Goal: Task Accomplishment & Management: Manage account settings

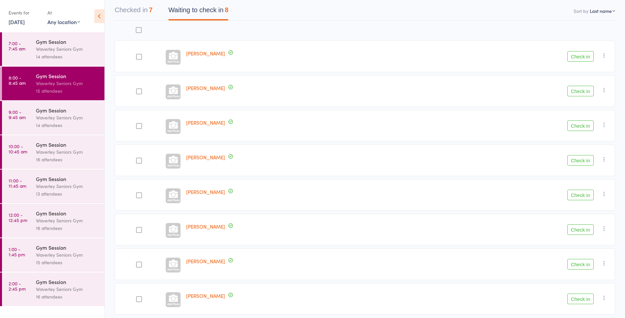
scroll to position [65, 0]
click at [606, 55] on icon "button" at bounding box center [604, 55] width 7 height 7
click at [578, 124] on li "Mark absent" at bounding box center [581, 121] width 54 height 9
click at [581, 195] on button "Check in" at bounding box center [581, 195] width 26 height 11
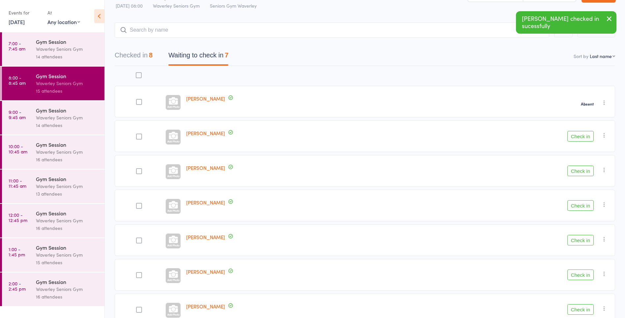
scroll to position [56, 0]
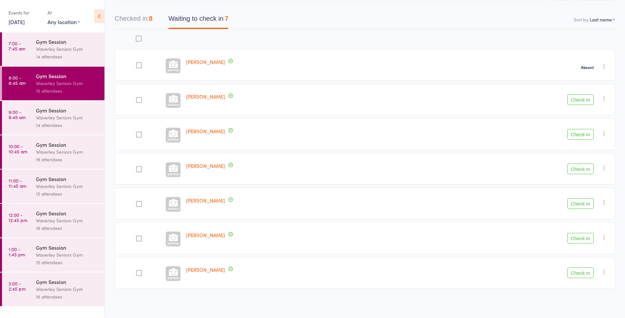
click at [581, 274] on button "Check in" at bounding box center [581, 272] width 26 height 11
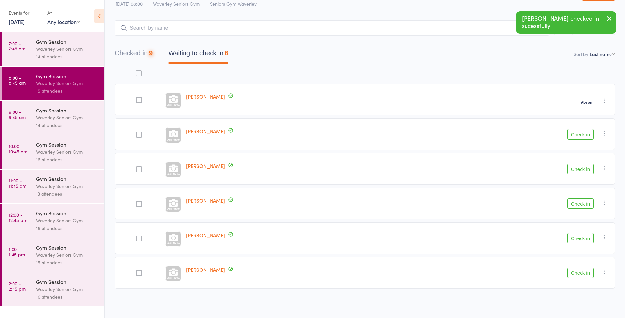
scroll to position [22, 0]
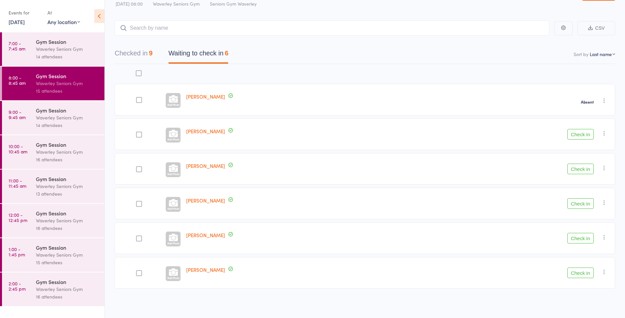
click at [579, 237] on button "Check in" at bounding box center [581, 238] width 26 height 11
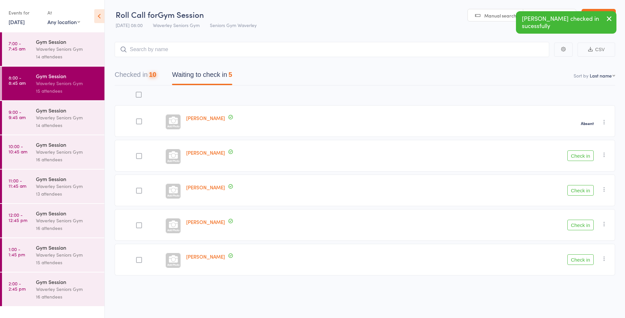
scroll to position [0, 0]
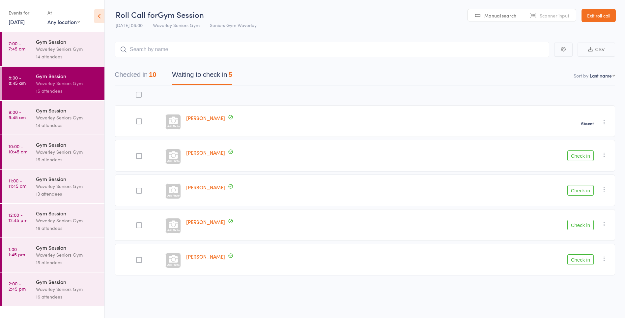
click at [39, 85] on div "Waverley Seniors Gym" at bounding box center [67, 83] width 63 height 8
click at [584, 226] on button "Check in" at bounding box center [581, 225] width 26 height 11
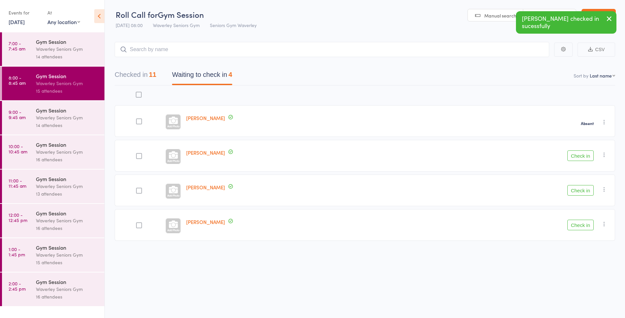
click at [584, 188] on button "Check in" at bounding box center [581, 190] width 26 height 11
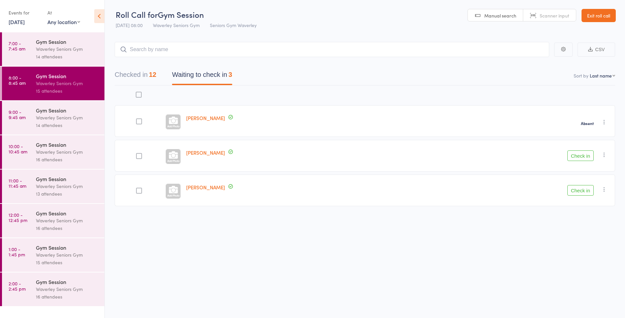
click at [587, 193] on button "Check in" at bounding box center [581, 190] width 26 height 11
click at [56, 111] on div "Gym Session" at bounding box center [67, 109] width 63 height 7
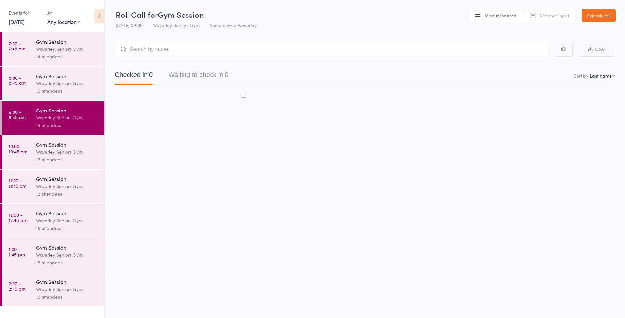
click at [55, 122] on div "14 attendees" at bounding box center [67, 125] width 63 height 8
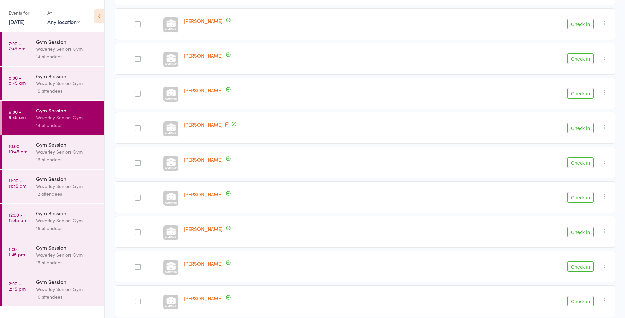
scroll to position [237, 0]
click at [572, 196] on button "Check in" at bounding box center [581, 196] width 26 height 11
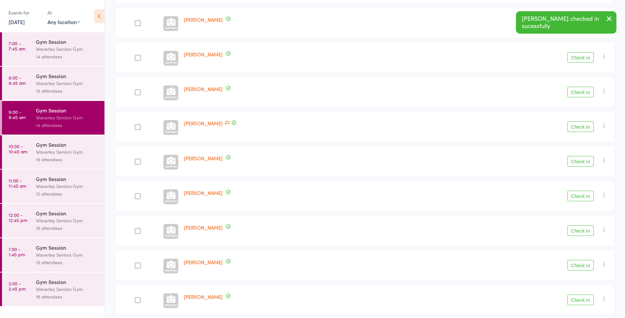
click at [575, 197] on button "Check in" at bounding box center [581, 196] width 26 height 11
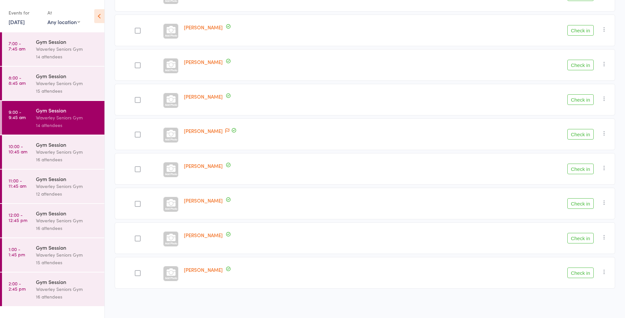
click at [582, 136] on button "Check in" at bounding box center [581, 134] width 26 height 11
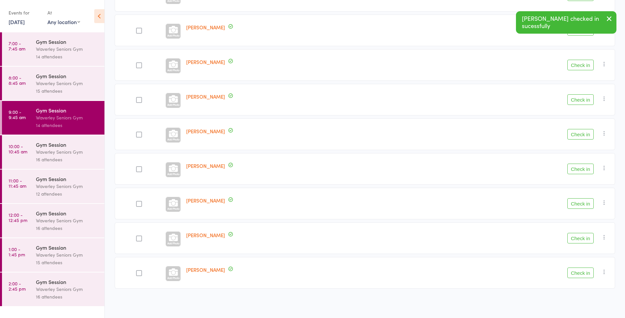
scroll to position [195, 0]
click at [573, 98] on button "Check in" at bounding box center [581, 99] width 26 height 11
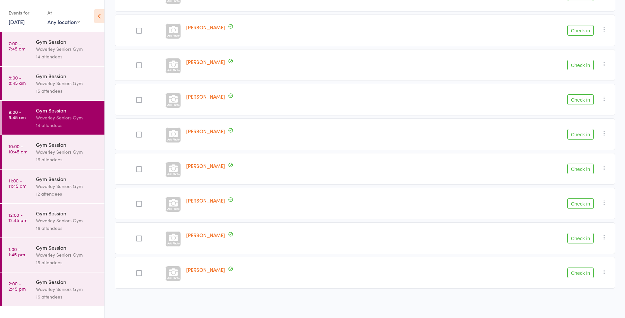
click at [582, 100] on button "Check in" at bounding box center [581, 99] width 26 height 11
click at [581, 132] on button "Check in" at bounding box center [581, 134] width 26 height 11
click at [16, 78] on time "8:00 - 8:45 am" at bounding box center [17, 80] width 17 height 11
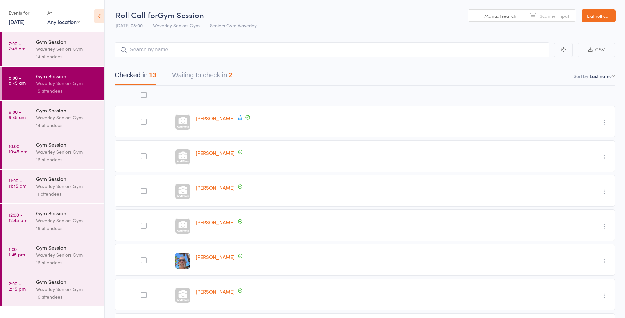
click at [213, 76] on button "Waiting to check in 2" at bounding box center [202, 76] width 60 height 17
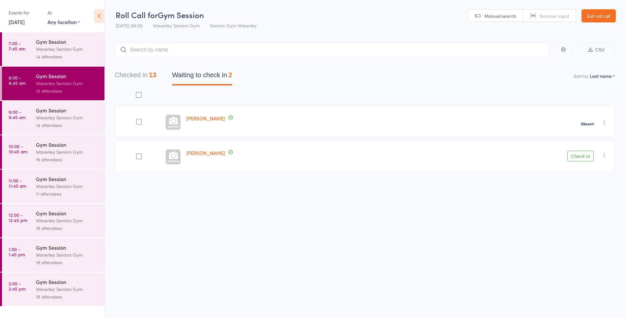
click at [580, 154] on button "Check in" at bounding box center [581, 156] width 26 height 11
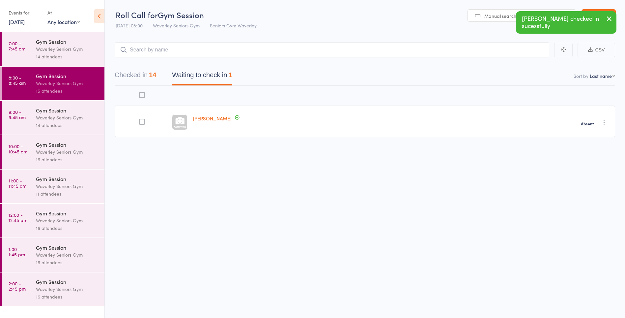
click at [23, 123] on link "9:00 - 9:45 am Gym Session Waverley Seniors Gym 14 attendees" at bounding box center [53, 118] width 103 height 34
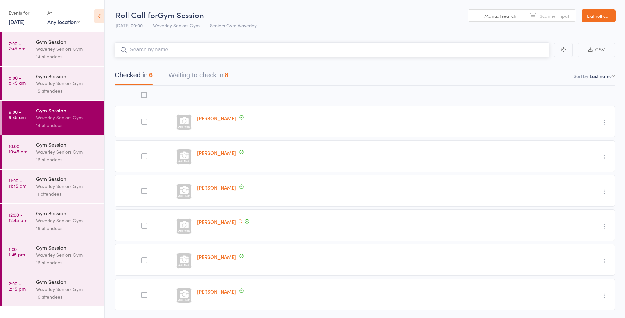
click at [220, 74] on button "Waiting to check in 8" at bounding box center [198, 76] width 60 height 17
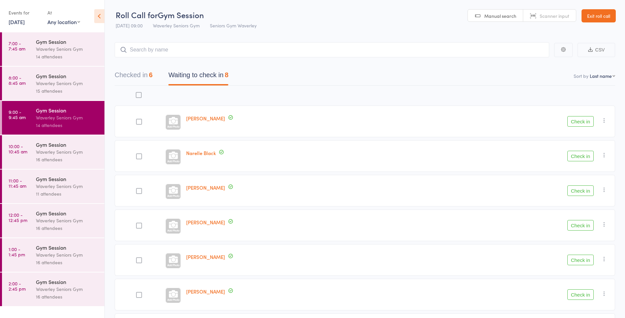
click at [577, 122] on button "Check in" at bounding box center [581, 121] width 26 height 11
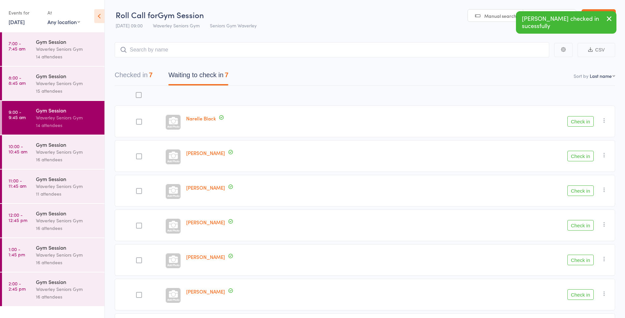
click at [577, 119] on button "Check in" at bounding box center [581, 121] width 26 height 11
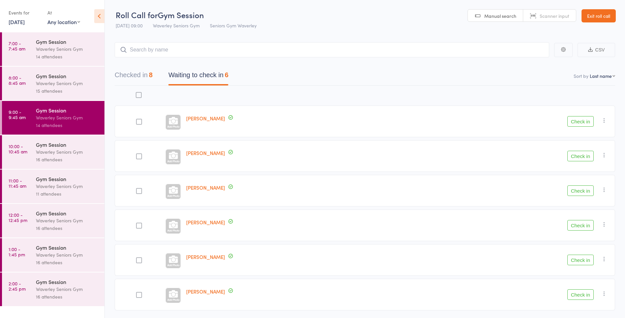
click at [588, 157] on button "Check in" at bounding box center [581, 156] width 26 height 11
click at [582, 158] on button "Check in" at bounding box center [581, 156] width 26 height 11
click at [584, 224] on button "Check in" at bounding box center [581, 225] width 26 height 11
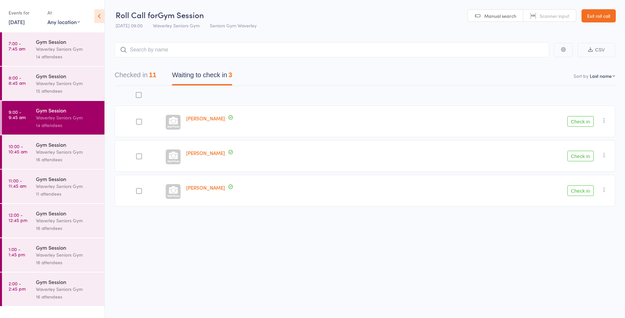
click at [586, 189] on button "Check in" at bounding box center [581, 190] width 26 height 11
click at [602, 120] on icon "button" at bounding box center [604, 120] width 7 height 7
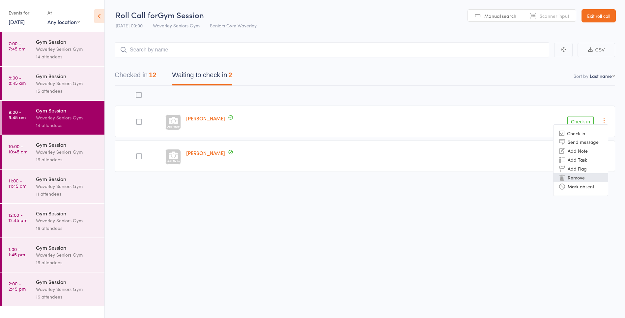
click at [579, 178] on li "Remove" at bounding box center [581, 177] width 54 height 9
click at [7, 155] on link "10:00 - 10:45 am Gym Session Waverley Seniors Gym 16 attendees" at bounding box center [53, 152] width 103 height 34
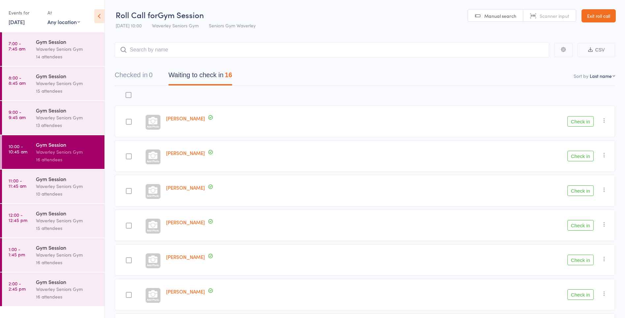
click at [54, 182] on div "Gym Session" at bounding box center [67, 178] width 63 height 7
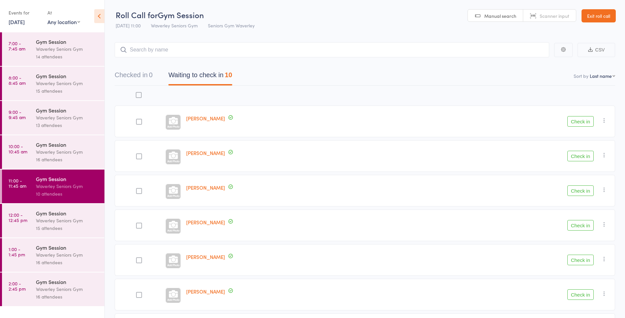
click at [72, 145] on div "Gym Session" at bounding box center [67, 144] width 63 height 7
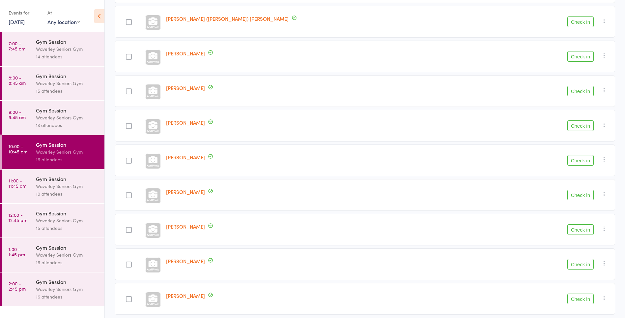
scroll to position [368, 0]
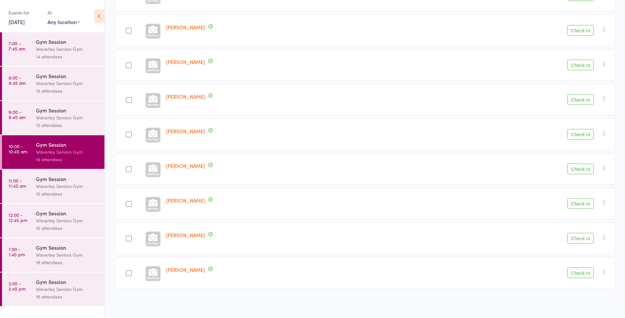
click at [78, 217] on div "Waverley Seniors Gym" at bounding box center [67, 221] width 63 height 8
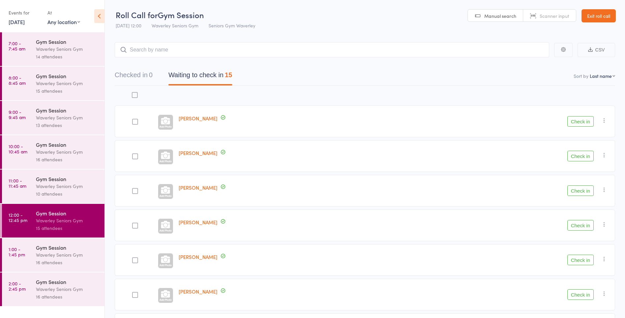
click at [13, 155] on link "10:00 - 10:45 am Gym Session Waverley Seniors Gym 16 attendees" at bounding box center [53, 152] width 103 height 34
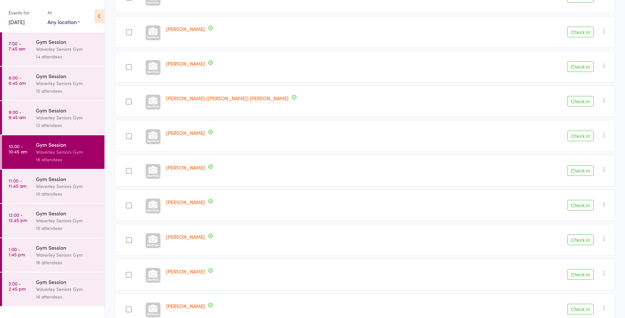
scroll to position [368, 0]
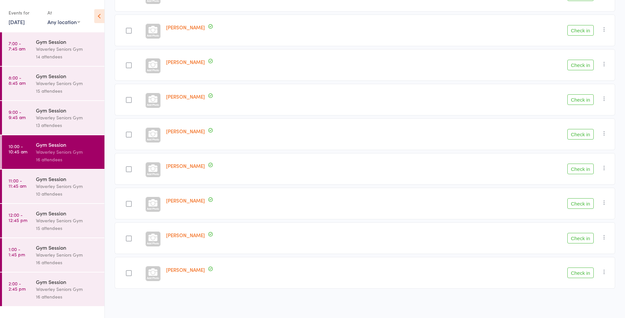
click at [73, 183] on div "Waverley Seniors Gym" at bounding box center [67, 186] width 63 height 8
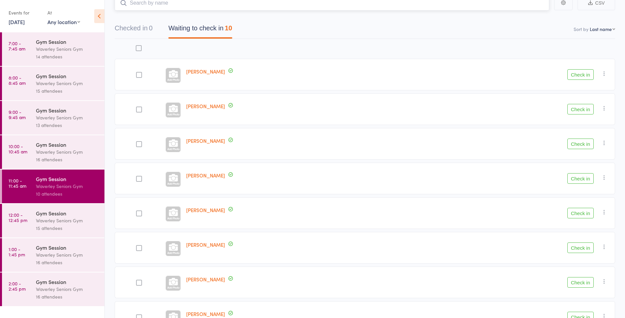
scroll to position [47, 0]
click at [23, 217] on time "12:00 - 12:45 pm" at bounding box center [18, 217] width 19 height 11
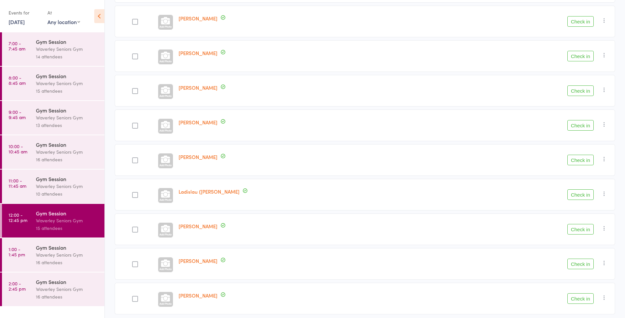
scroll to position [333, 0]
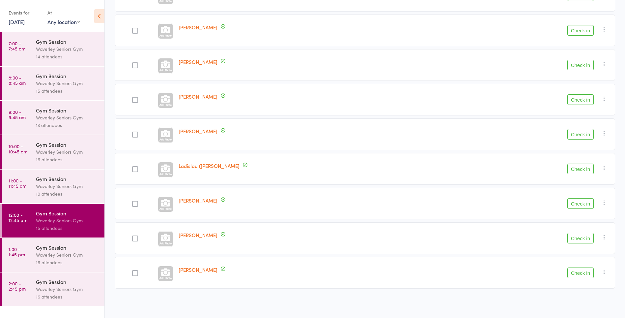
click at [72, 257] on div "Waverley Seniors Gym" at bounding box center [67, 255] width 63 height 8
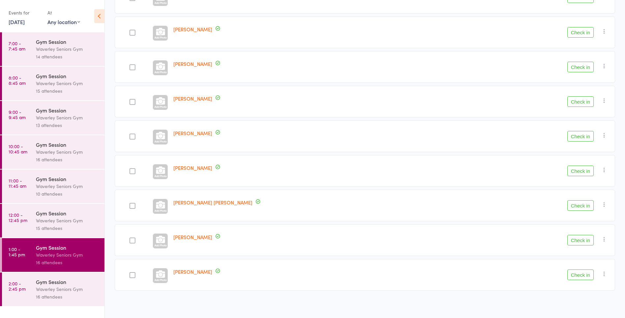
scroll to position [368, 0]
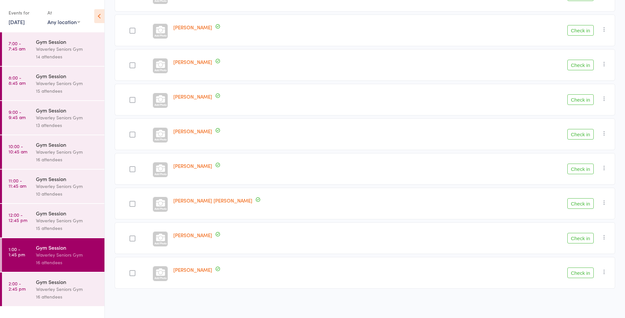
click at [68, 287] on div "Waverley Seniors Gym" at bounding box center [67, 289] width 63 height 8
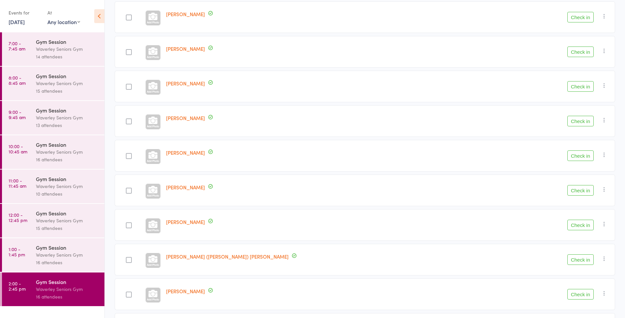
scroll to position [277, 0]
click at [46, 152] on div "Waverley Seniors Gym" at bounding box center [67, 152] width 63 height 8
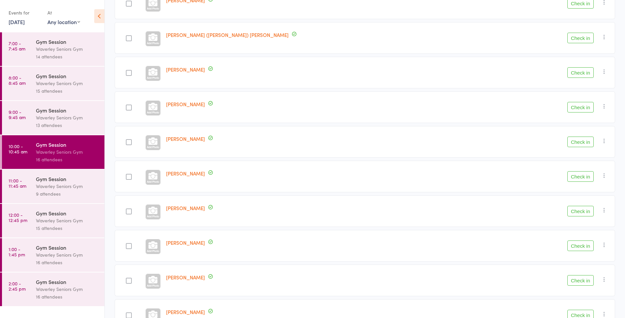
scroll to position [332, 0]
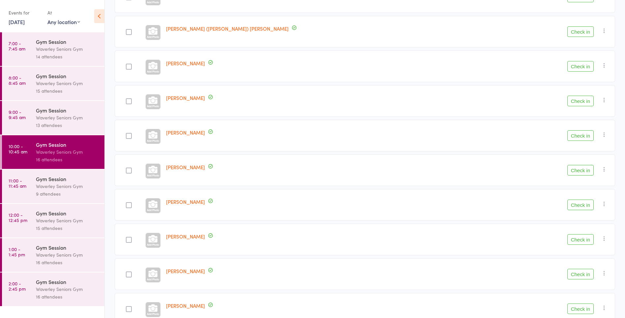
click at [321, 138] on div "[PERSON_NAME]" at bounding box center [328, 136] width 330 height 32
click at [291, 178] on div "[PERSON_NAME]" at bounding box center [328, 170] width 330 height 32
click at [585, 135] on button "Check in" at bounding box center [581, 135] width 26 height 11
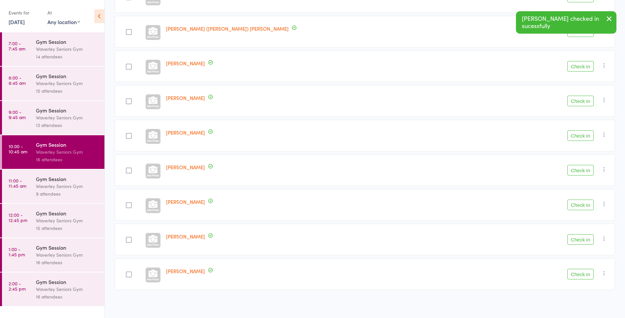
click at [581, 171] on button "Check in" at bounding box center [581, 170] width 26 height 11
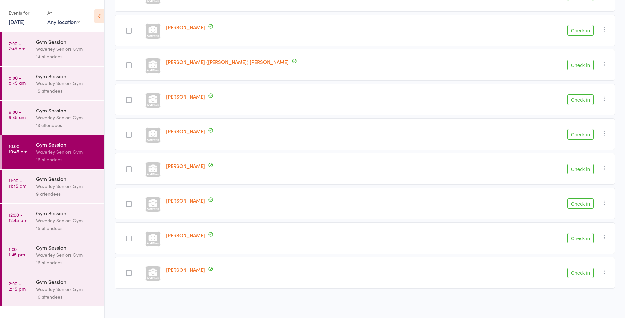
click at [580, 101] on button "Check in" at bounding box center [581, 99] width 26 height 11
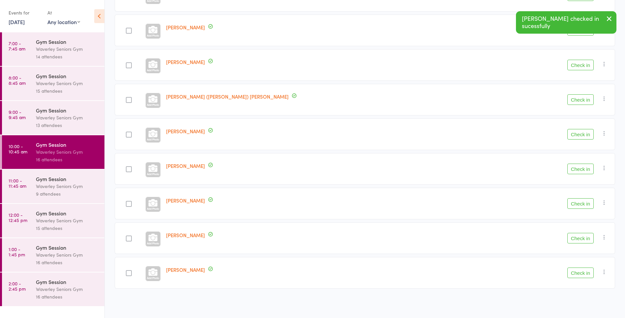
click at [581, 136] on button "Check in" at bounding box center [581, 134] width 26 height 11
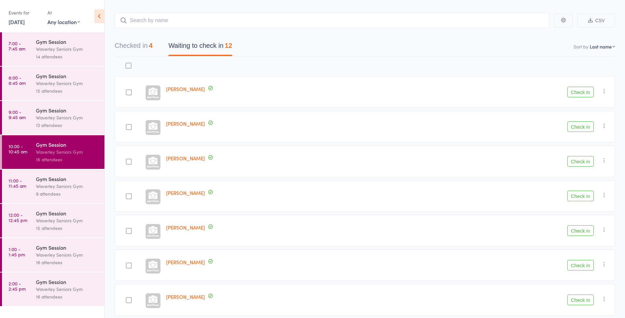
scroll to position [28, 0]
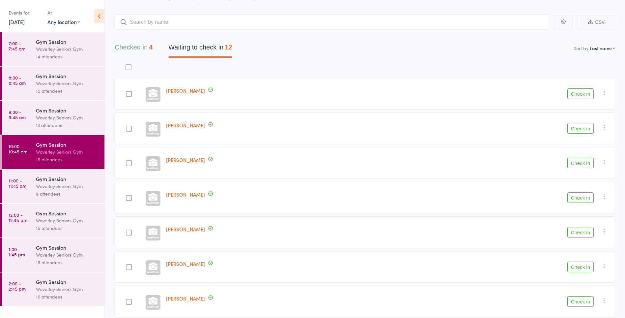
click at [587, 92] on button "Check in" at bounding box center [581, 93] width 26 height 11
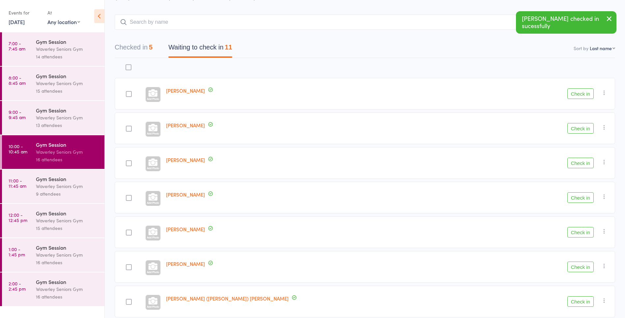
click at [588, 94] on button "Check in" at bounding box center [581, 93] width 26 height 11
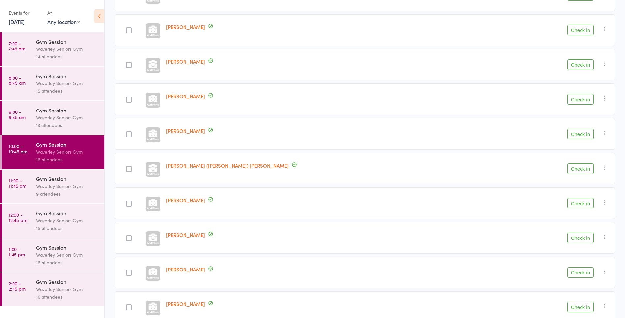
scroll to position [0, 0]
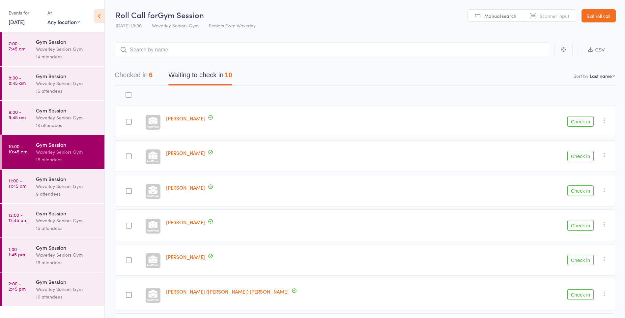
click at [142, 73] on button "Checked in 6" at bounding box center [134, 76] width 38 height 17
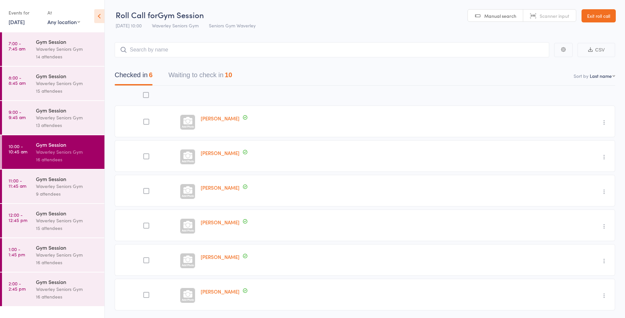
scroll to position [22, 0]
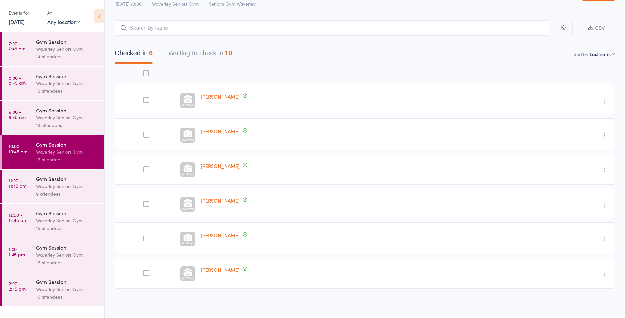
click at [219, 53] on button "Waiting to check in 10" at bounding box center [200, 54] width 64 height 17
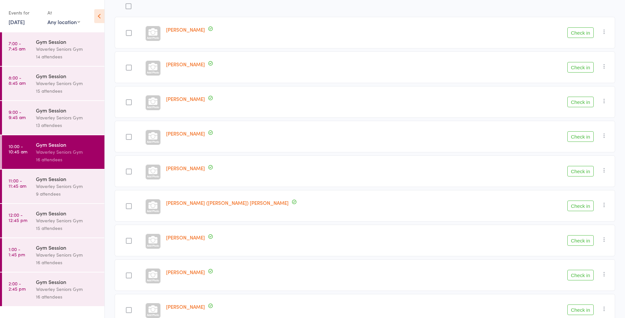
scroll to position [160, 0]
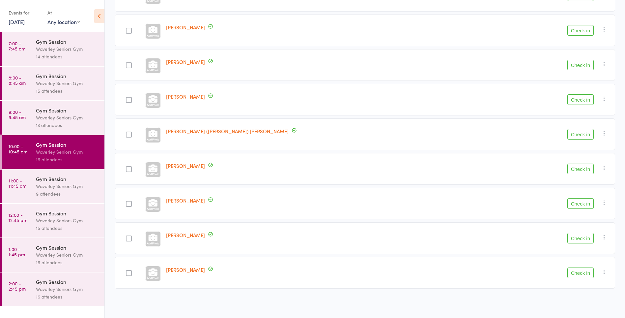
click at [577, 67] on button "Check in" at bounding box center [581, 65] width 26 height 11
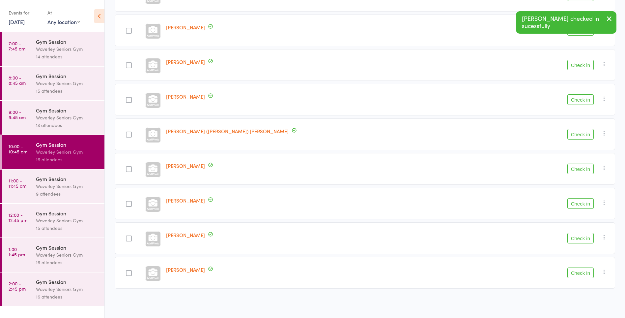
click at [585, 66] on button "Check in" at bounding box center [581, 65] width 26 height 11
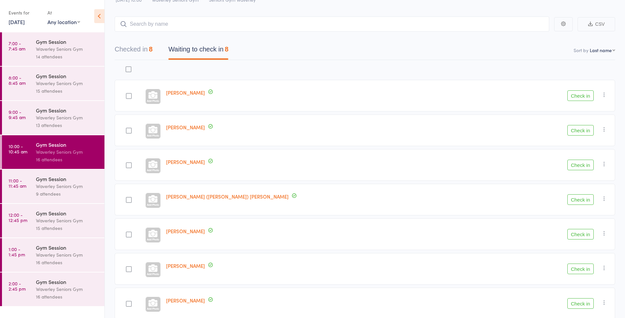
scroll to position [26, 0]
click at [142, 49] on button "Checked in 8" at bounding box center [134, 50] width 38 height 17
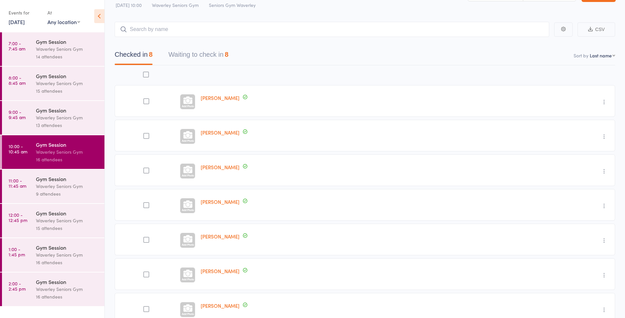
scroll to position [19, 0]
click at [197, 57] on button "Waiting to check in 8" at bounding box center [198, 57] width 60 height 17
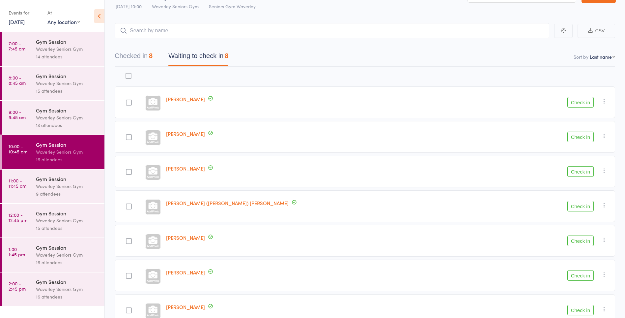
click at [575, 171] on button "Check in" at bounding box center [581, 171] width 26 height 11
click at [572, 135] on button "Check in" at bounding box center [581, 137] width 26 height 11
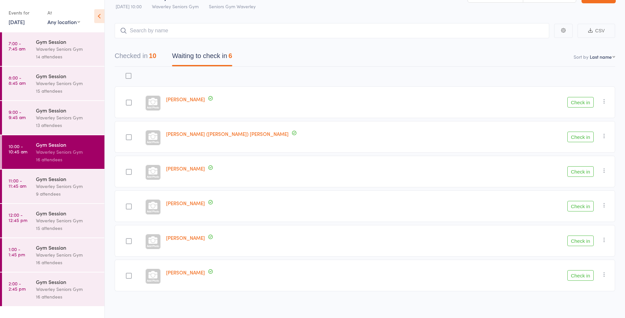
scroll to position [22, 0]
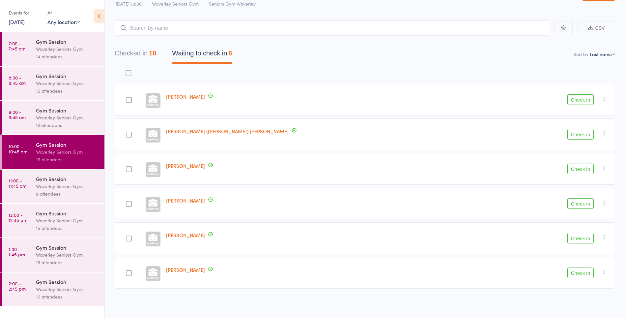
click at [573, 273] on button "Check in" at bounding box center [581, 272] width 26 height 11
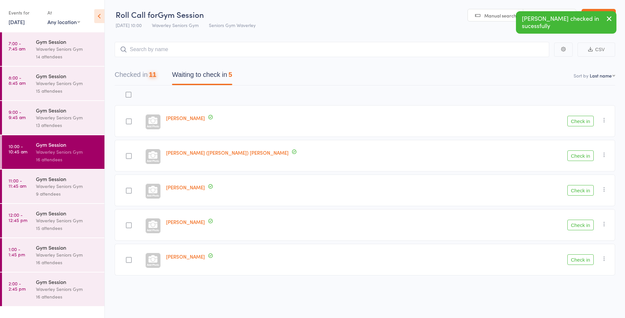
scroll to position [0, 0]
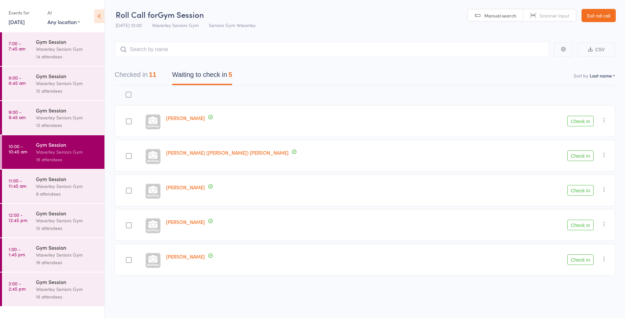
click at [582, 157] on button "Check in" at bounding box center [581, 155] width 26 height 11
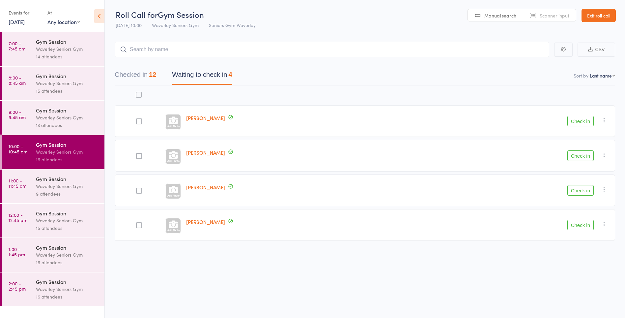
click at [588, 224] on button "Check in" at bounding box center [581, 225] width 26 height 11
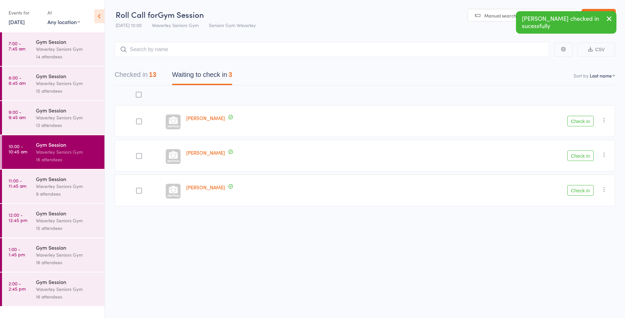
click at [602, 187] on icon "button" at bounding box center [604, 189] width 7 height 7
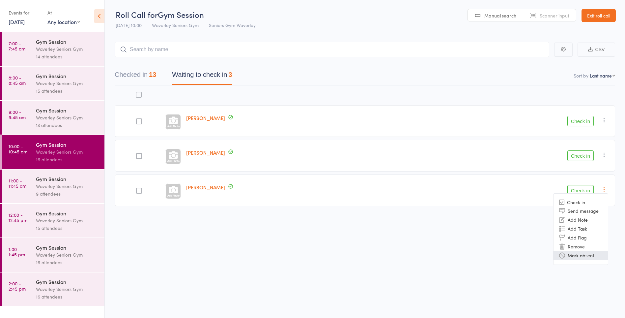
click at [585, 257] on li "Mark absent" at bounding box center [581, 255] width 54 height 9
click at [585, 157] on button "Check in" at bounding box center [581, 155] width 26 height 11
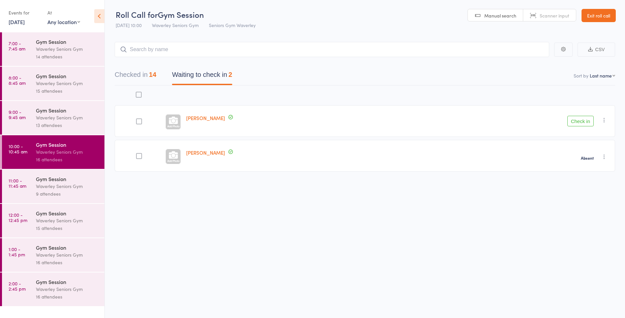
click at [14, 190] on link "11:00 - 11:45 am Gym Session Waverley Seniors Gym 9 attendees" at bounding box center [53, 186] width 103 height 34
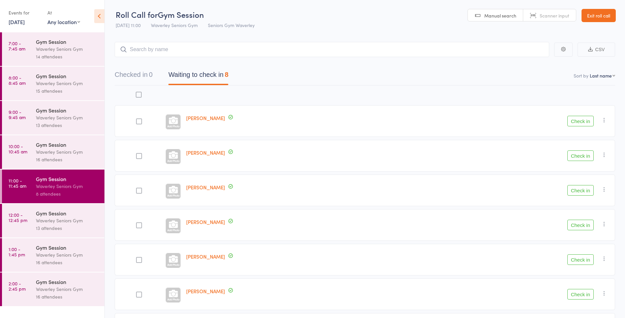
click at [20, 157] on link "10:00 - 10:45 am Gym Session Waverley Seniors Gym 16 attendees" at bounding box center [53, 152] width 103 height 34
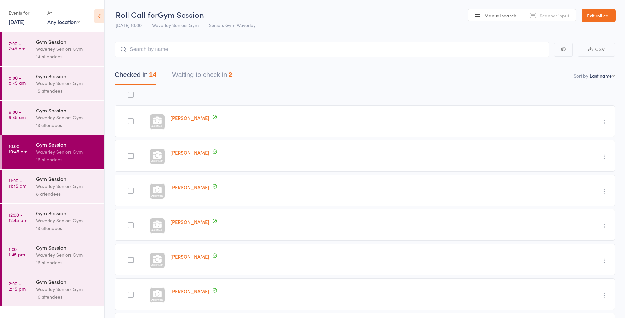
click at [198, 78] on button "Waiting to check in 2" at bounding box center [202, 76] width 60 height 17
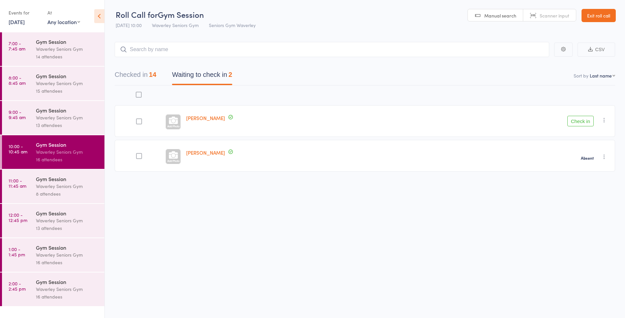
click at [577, 121] on button "Check in" at bounding box center [581, 121] width 26 height 11
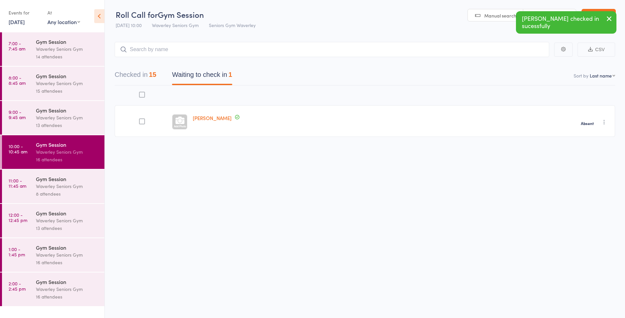
click at [22, 124] on link "9:00 - 9:45 am Gym Session Waverley Seniors Gym 13 attendees" at bounding box center [53, 118] width 103 height 34
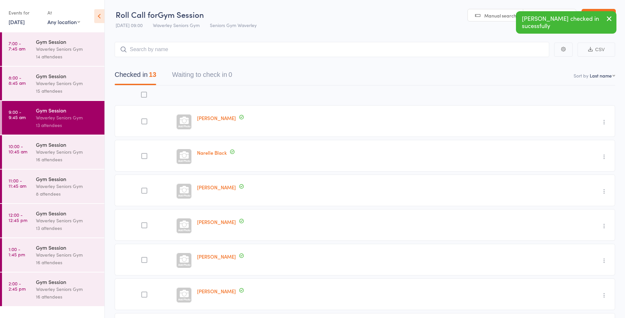
click at [195, 76] on button "Waiting to check in 0" at bounding box center [202, 76] width 60 height 17
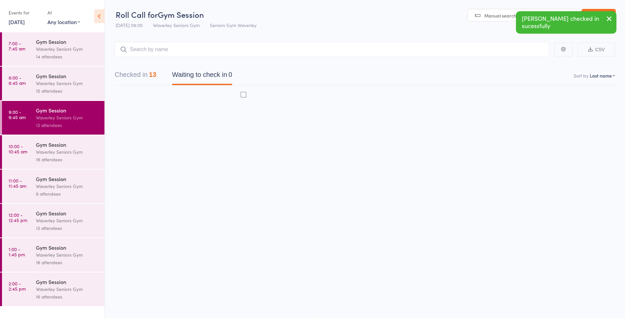
click at [17, 91] on link "8:00 - 8:45 am Gym Session Waverley Seniors Gym 15 attendees" at bounding box center [53, 84] width 103 height 34
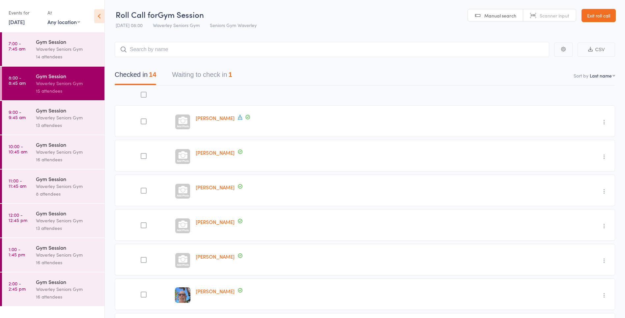
click at [186, 73] on button "Waiting to check in 1" at bounding box center [202, 76] width 60 height 17
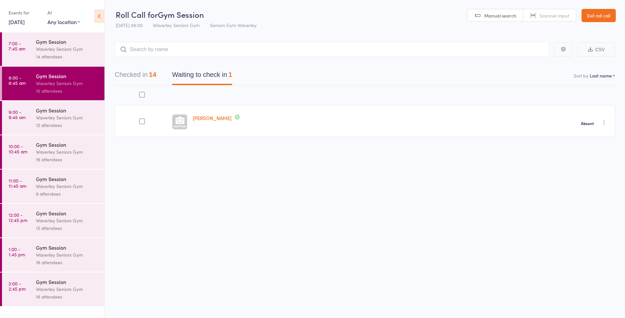
click at [21, 55] on link "7:00 - 7:45 am Gym Session Waverley Seniors Gym 14 attendees" at bounding box center [53, 49] width 103 height 34
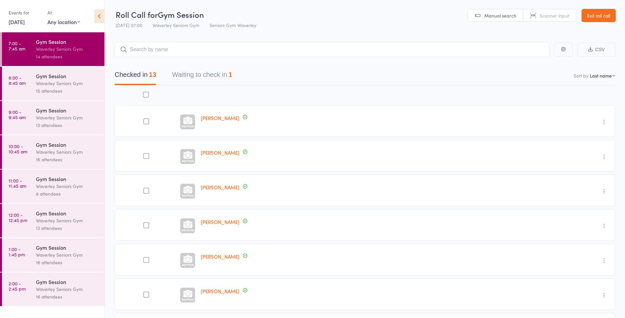
click at [188, 77] on button "Waiting to check in 1" at bounding box center [202, 76] width 60 height 17
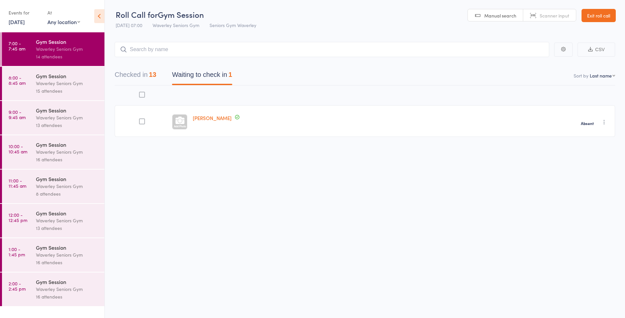
click at [13, 188] on time "11:00 - 11:45 am" at bounding box center [18, 183] width 18 height 11
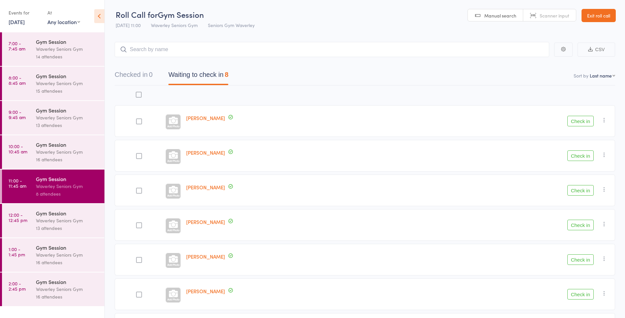
click at [583, 189] on button "Check in" at bounding box center [581, 190] width 26 height 11
click at [144, 75] on button "Checked in 1" at bounding box center [134, 76] width 38 height 17
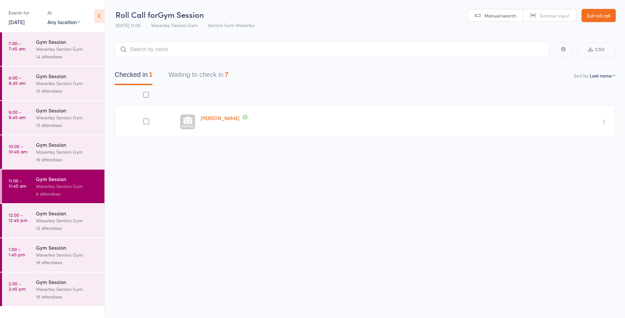
click at [224, 77] on button "Waiting to check in 7" at bounding box center [198, 76] width 60 height 17
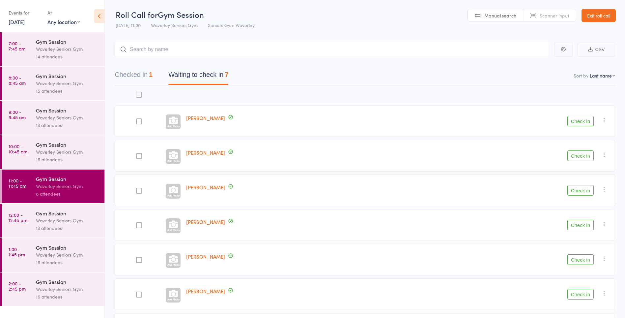
click at [582, 260] on button "Check in" at bounding box center [581, 259] width 26 height 11
click at [576, 153] on button "Check in" at bounding box center [581, 155] width 26 height 11
click at [576, 122] on button "Check in" at bounding box center [581, 121] width 26 height 11
click at [8, 220] on link "12:00 - 12:45 pm Gym Session Waverley Seniors Gym 13 attendees" at bounding box center [53, 221] width 103 height 34
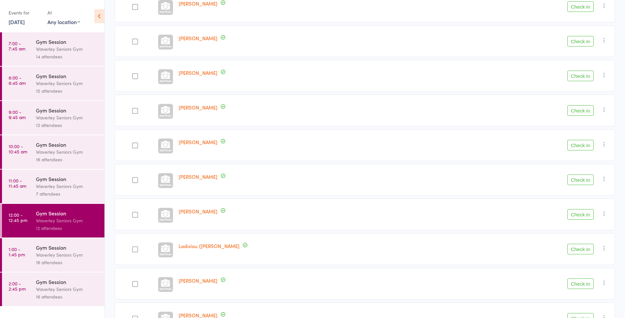
scroll to position [185, 0]
click at [585, 76] on button "Check in" at bounding box center [581, 75] width 26 height 11
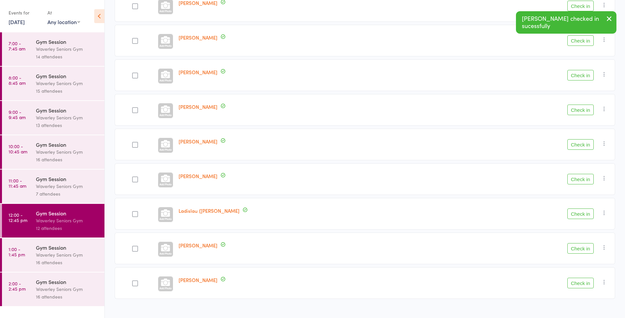
click at [572, 110] on button "Check in" at bounding box center [581, 109] width 26 height 11
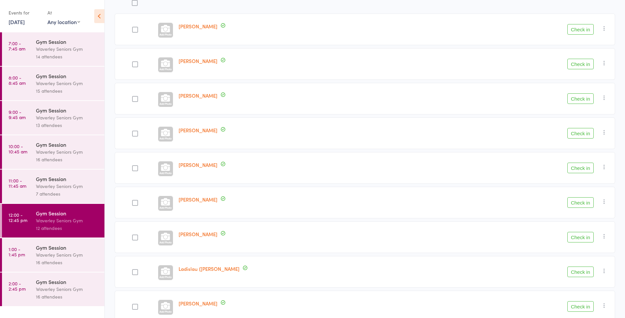
scroll to position [90, 0]
click at [169, 67] on div at bounding box center [165, 66] width 15 height 15
click at [574, 65] on button "Check in" at bounding box center [581, 65] width 26 height 11
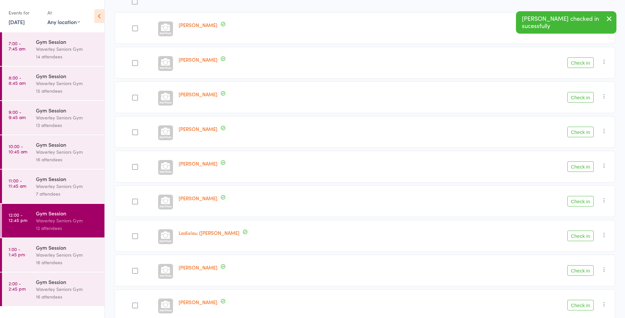
scroll to position [126, 0]
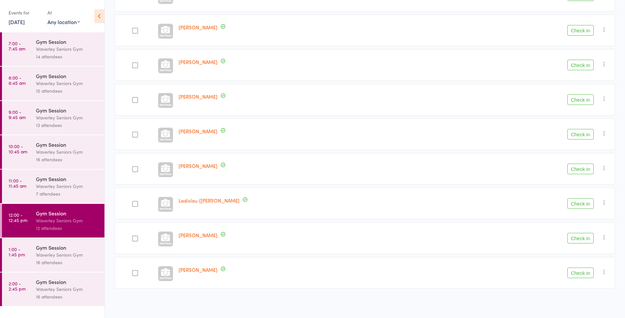
click at [52, 253] on div "Waverley Seniors Gym" at bounding box center [67, 255] width 63 height 8
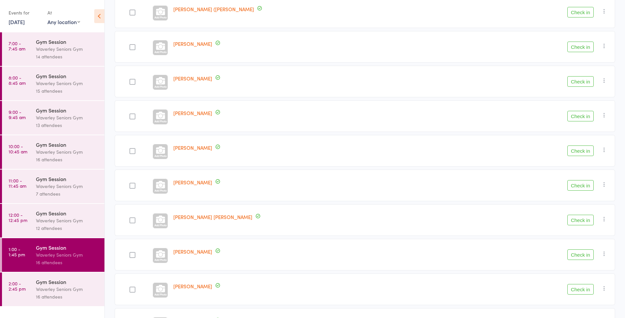
scroll to position [314, 0]
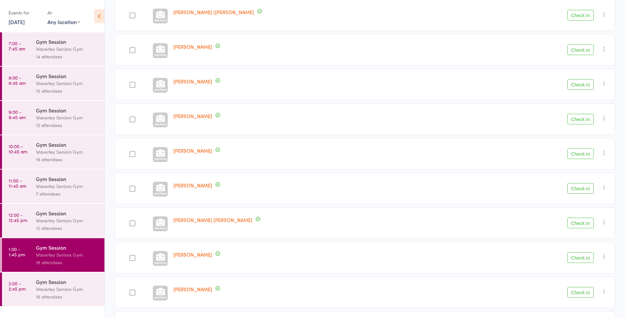
click at [60, 227] on div "12 attendees" at bounding box center [67, 228] width 63 height 8
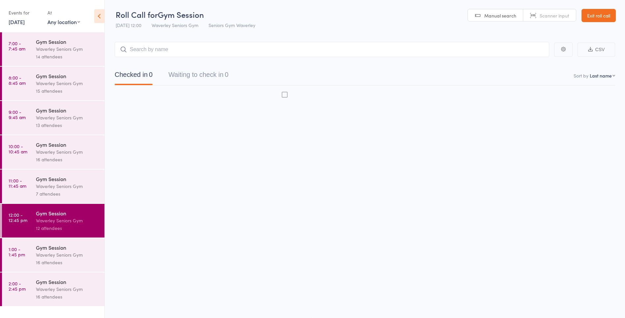
scroll to position [0, 0]
click at [226, 77] on button "Waiting to check in 9" at bounding box center [198, 76] width 60 height 17
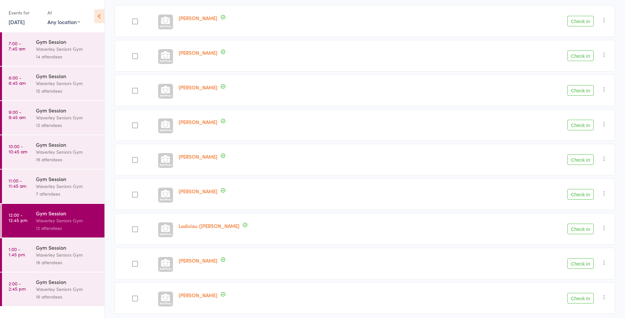
scroll to position [100, 0]
click at [582, 20] on button "Check in" at bounding box center [581, 21] width 26 height 11
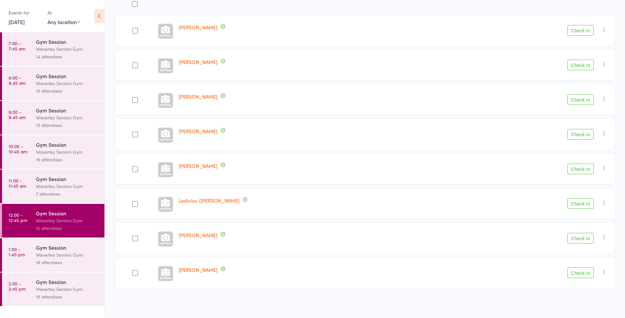
click at [579, 30] on button "Check in" at bounding box center [581, 30] width 26 height 11
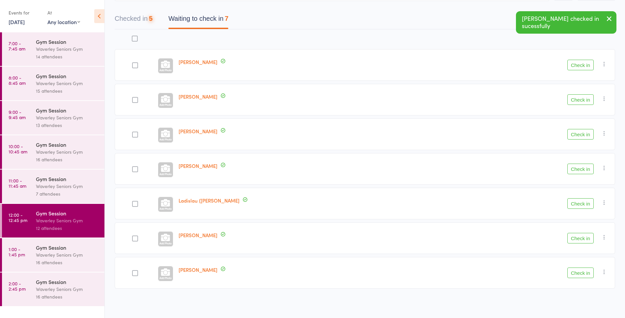
scroll to position [56, 0]
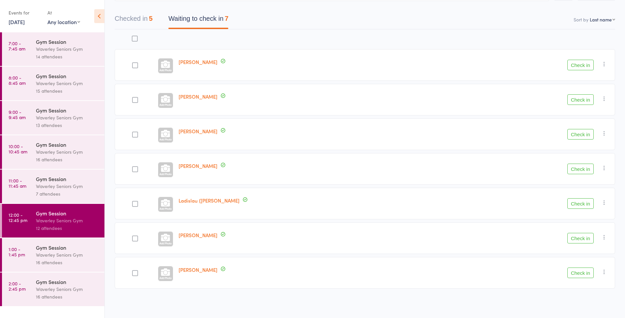
click at [585, 65] on button "Check in" at bounding box center [581, 65] width 26 height 11
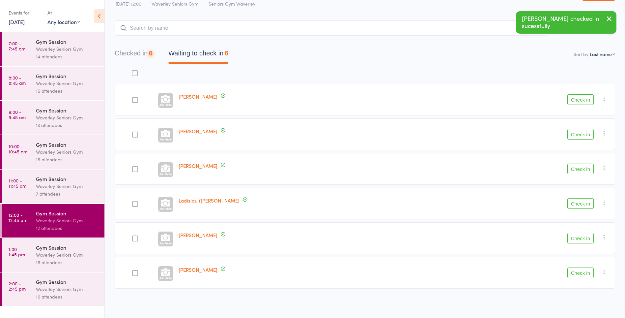
scroll to position [22, 0]
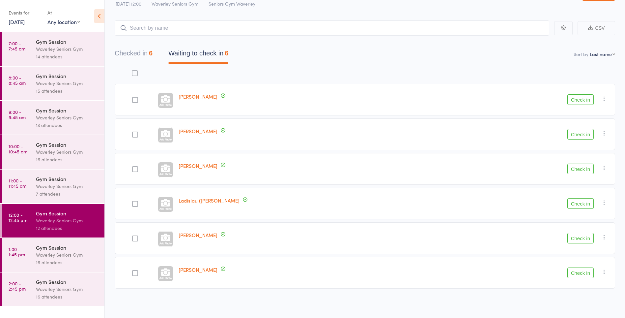
click at [581, 274] on button "Check in" at bounding box center [581, 272] width 26 height 11
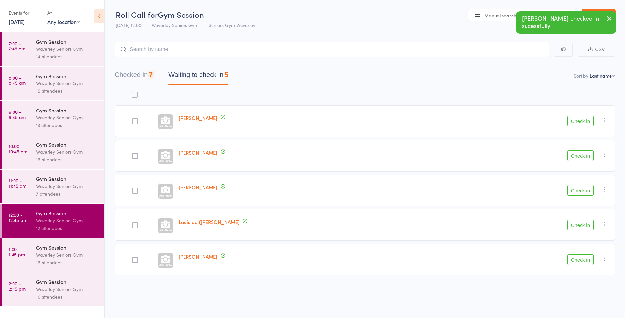
scroll to position [0, 0]
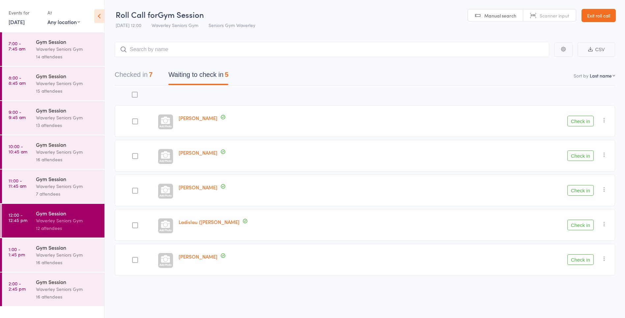
click at [587, 192] on button "Check in" at bounding box center [581, 190] width 26 height 11
click at [583, 157] on button "Check in" at bounding box center [581, 155] width 26 height 11
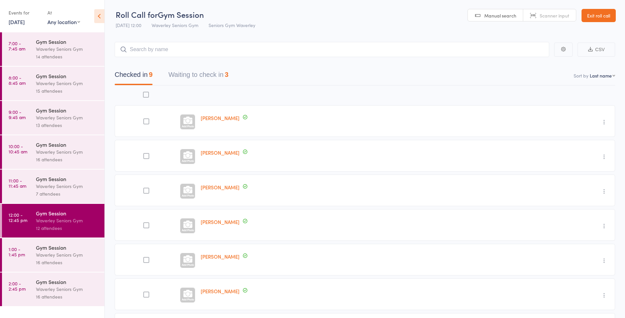
click at [223, 74] on button "Waiting to check in 3" at bounding box center [198, 76] width 60 height 17
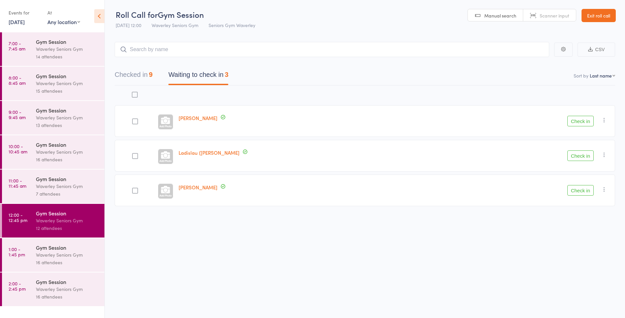
click at [580, 122] on button "Check in" at bounding box center [581, 121] width 26 height 11
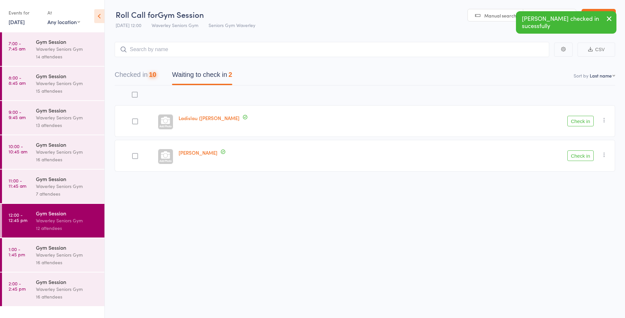
click at [584, 122] on button "Check in" at bounding box center [581, 121] width 26 height 11
click at [588, 121] on button "Check in" at bounding box center [581, 121] width 26 height 11
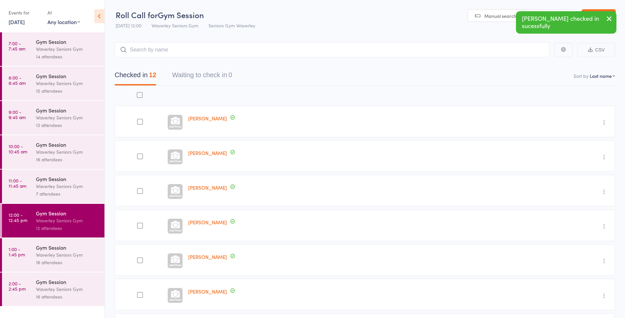
click at [51, 259] on div "16 attendees" at bounding box center [67, 262] width 63 height 8
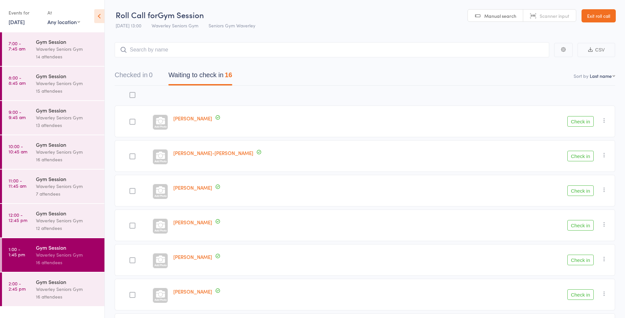
click at [581, 157] on button "Check in" at bounding box center [581, 156] width 26 height 11
click at [584, 224] on button "Check in" at bounding box center [581, 225] width 26 height 11
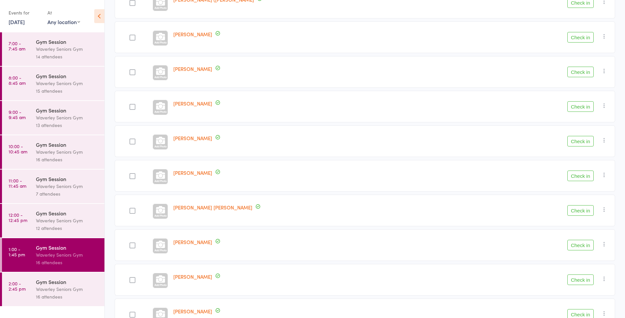
scroll to position [261, 0]
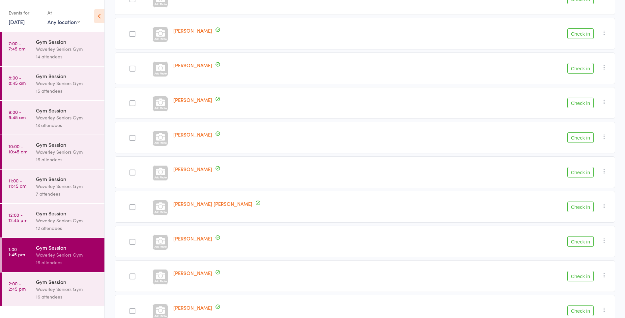
click at [578, 172] on button "Check in" at bounding box center [581, 172] width 26 height 11
click at [580, 242] on button "Check in" at bounding box center [581, 241] width 26 height 11
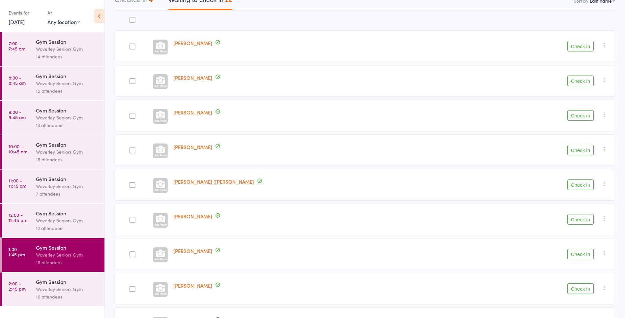
scroll to position [0, 0]
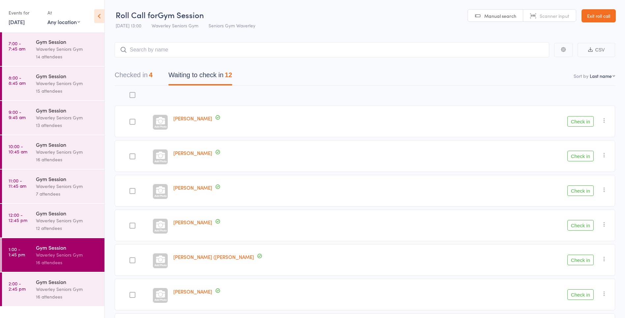
click at [580, 158] on button "Check in" at bounding box center [581, 156] width 26 height 11
click at [133, 311] on div "Susan Ardill Check in Check in Send message Add Note Add Task Add Flag Remove M…" at bounding box center [365, 286] width 501 height 400
click at [135, 295] on div at bounding box center [133, 295] width 6 height 6
click at [131, 293] on input "checkbox" at bounding box center [131, 293] width 0 height 0
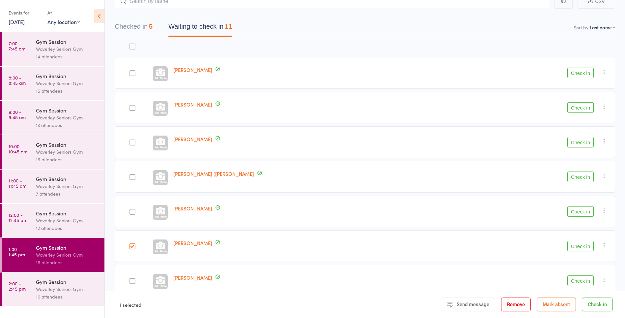
scroll to position [49, 0]
click at [135, 282] on div at bounding box center [133, 281] width 6 height 6
click at [131, 279] on input "checkbox" at bounding box center [131, 279] width 0 height 0
click at [583, 108] on button "Check in" at bounding box center [581, 107] width 26 height 11
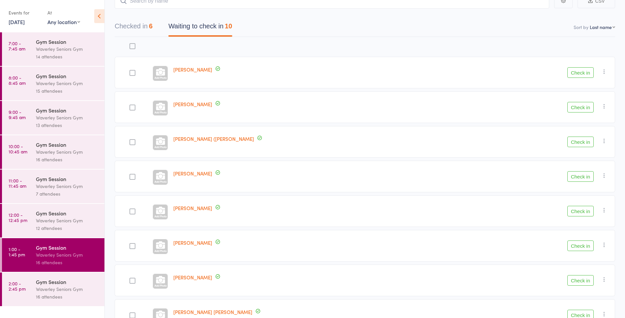
click at [583, 278] on button "Check in" at bounding box center [581, 280] width 26 height 11
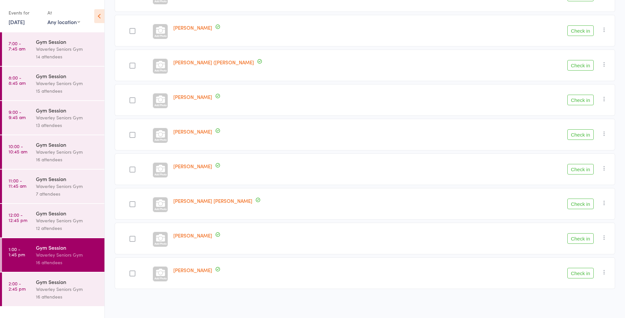
scroll to position [126, 0]
click at [581, 272] on button "Check in" at bounding box center [581, 272] width 26 height 11
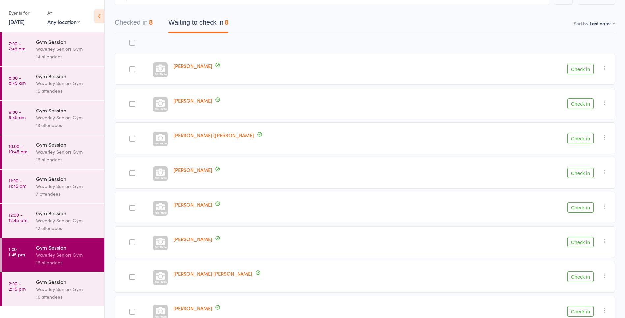
scroll to position [0, 0]
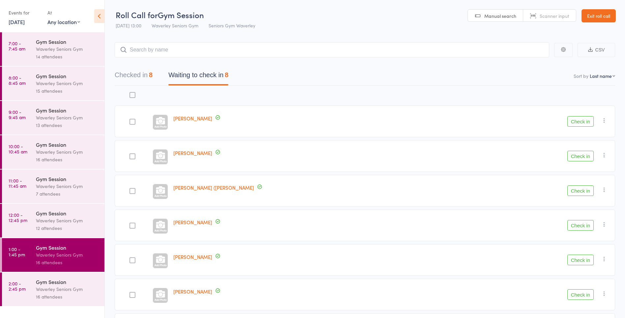
click at [13, 288] on time "2:00 - 2:45 pm" at bounding box center [17, 285] width 17 height 11
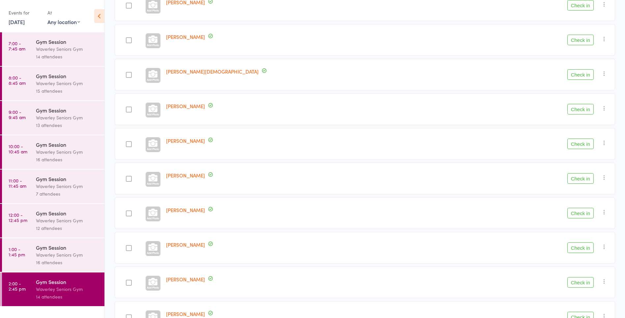
scroll to position [127, 0]
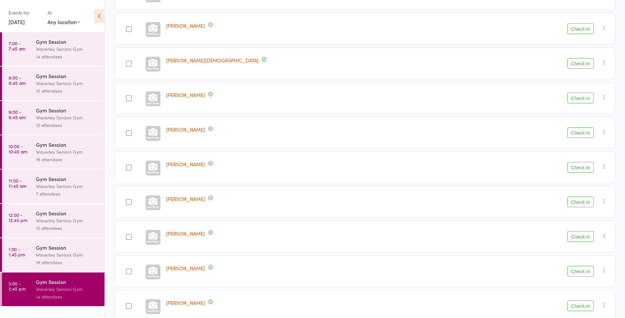
click at [574, 204] on button "Check in" at bounding box center [581, 201] width 26 height 11
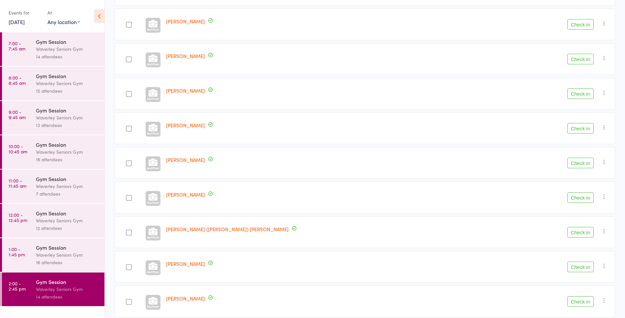
scroll to position [236, 0]
click at [586, 266] on button "Check in" at bounding box center [581, 266] width 26 height 11
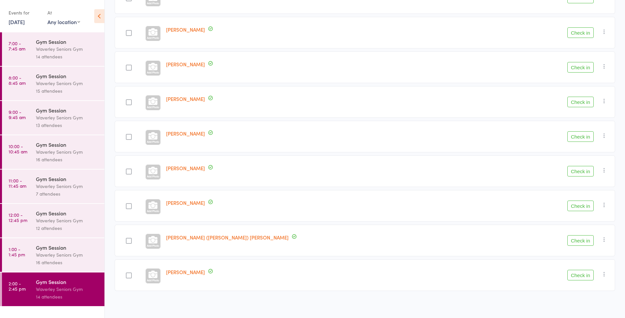
scroll to position [222, 0]
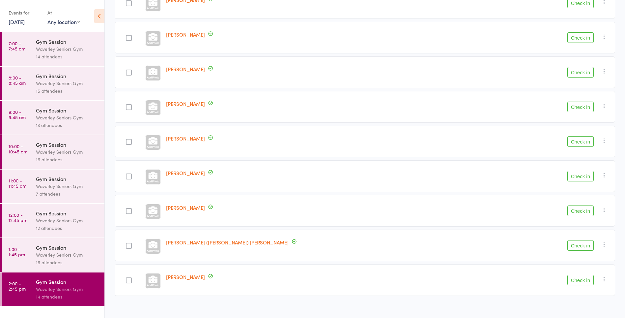
click at [324, 128] on div "[PERSON_NAME]" at bounding box center [328, 142] width 330 height 32
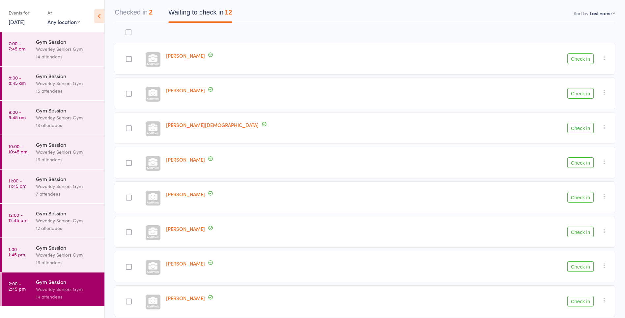
scroll to position [0, 0]
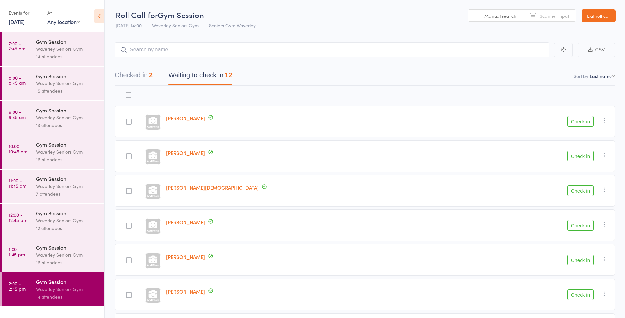
click at [136, 76] on button "Checked in 2" at bounding box center [134, 76] width 38 height 17
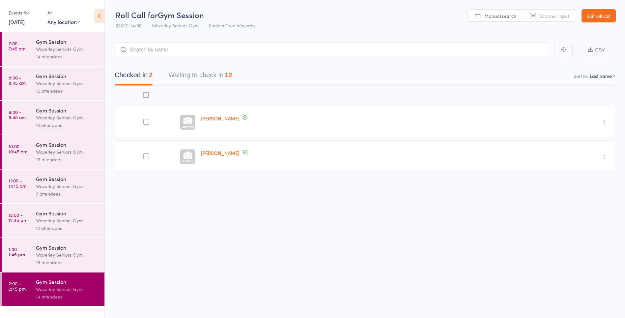
click at [218, 78] on button "Waiting to check in 12" at bounding box center [200, 76] width 64 height 17
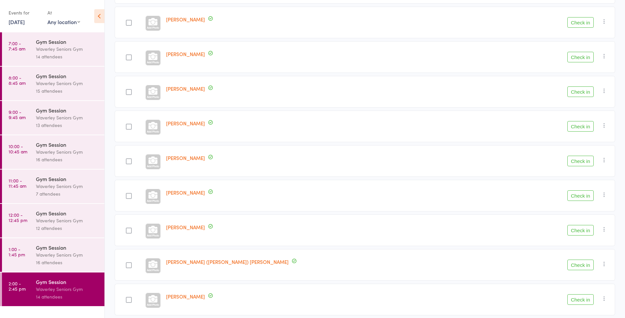
scroll to position [229, 0]
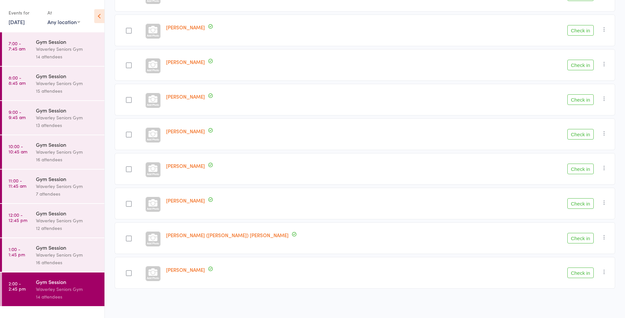
click at [63, 261] on div "16 attendees" at bounding box center [67, 262] width 63 height 8
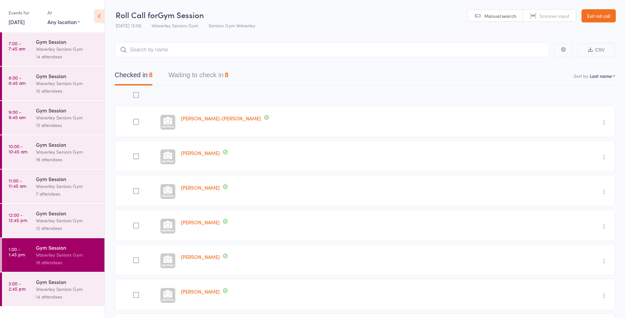
click at [40, 291] on div "Waverley Seniors Gym" at bounding box center [67, 289] width 63 height 8
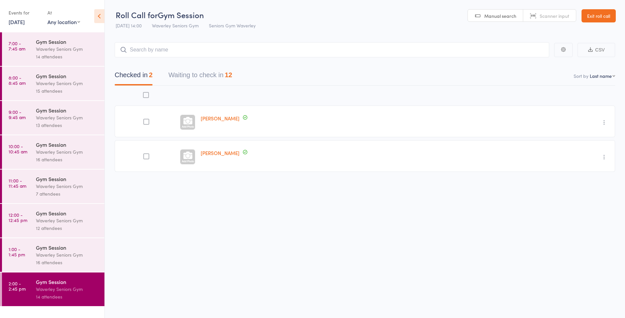
click at [215, 52] on input "search" at bounding box center [332, 49] width 435 height 15
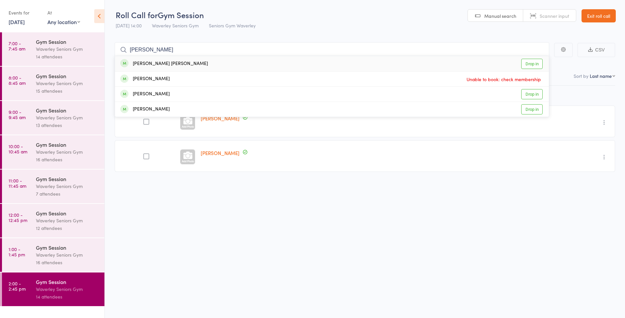
type input "brenda"
click at [533, 63] on link "Drop in" at bounding box center [531, 64] width 21 height 10
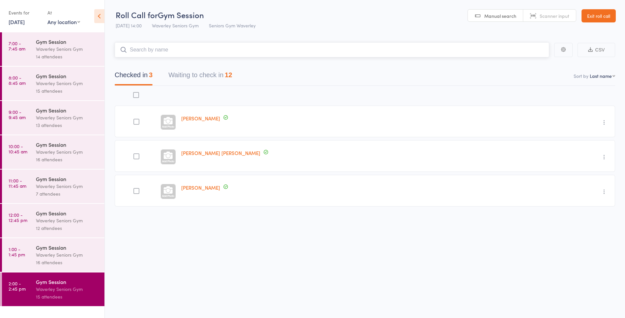
click at [224, 73] on button "Waiting to check in 12" at bounding box center [200, 76] width 64 height 17
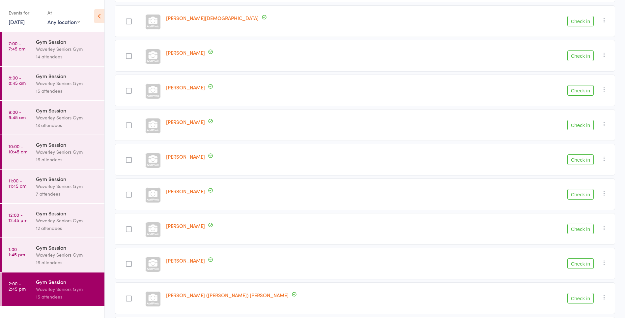
scroll to position [170, 0]
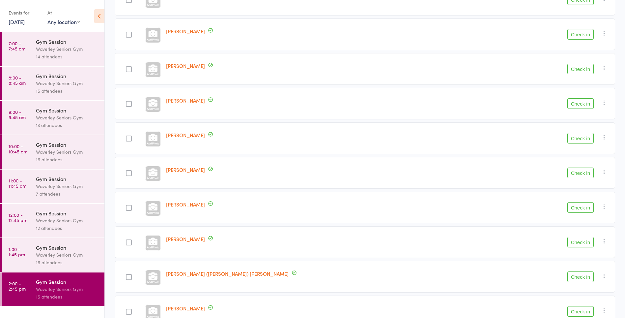
click at [143, 221] on div at bounding box center [129, 207] width 28 height 32
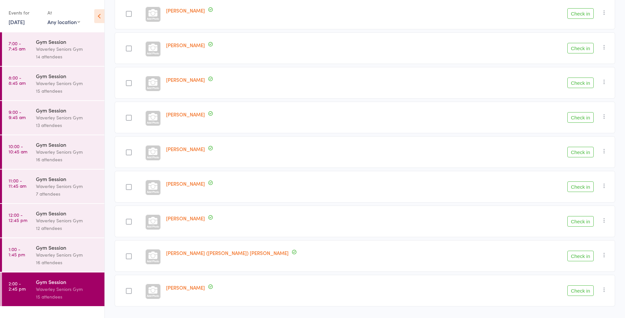
scroll to position [229, 0]
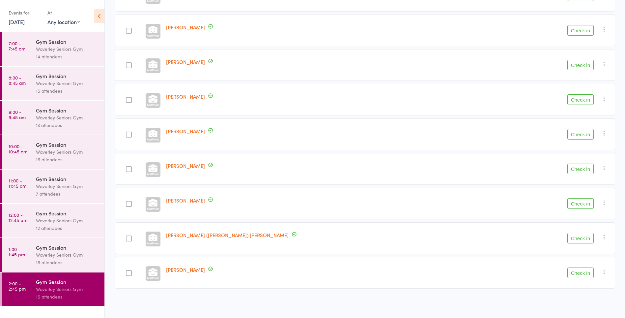
click at [142, 223] on div at bounding box center [129, 238] width 28 height 32
click at [143, 224] on div at bounding box center [129, 238] width 28 height 32
click at [143, 227] on div at bounding box center [129, 238] width 28 height 32
click at [143, 228] on div at bounding box center [129, 238] width 28 height 32
click at [140, 228] on div at bounding box center [129, 238] width 28 height 32
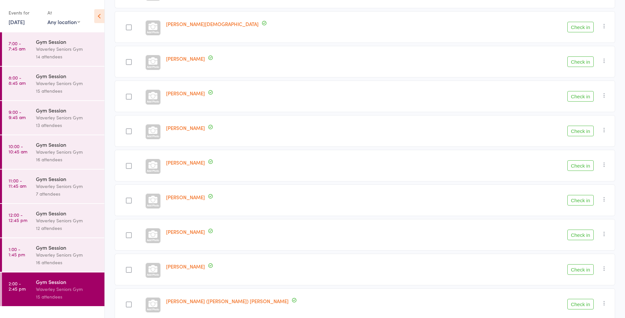
click at [133, 217] on div "Morris Abraham Check in Check in Send message Add Note Add Task Add Flag Remove…" at bounding box center [365, 139] width 501 height 435
click at [130, 212] on div at bounding box center [129, 200] width 28 height 32
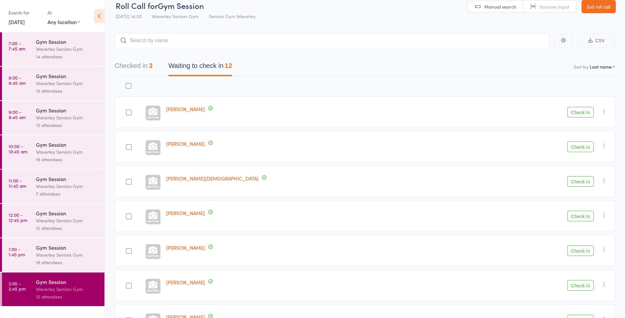
scroll to position [0, 0]
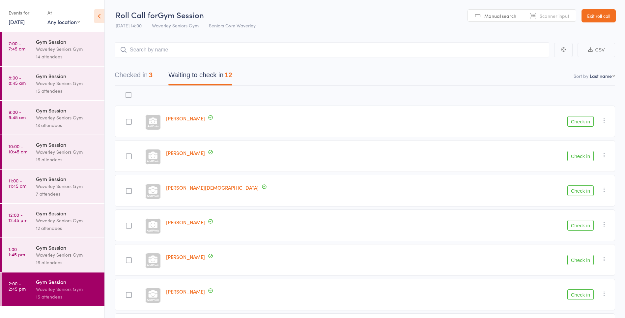
click at [161, 123] on div at bounding box center [152, 121] width 15 height 15
click at [585, 119] on button "Check in" at bounding box center [581, 121] width 26 height 11
click at [52, 261] on div "16 attendees" at bounding box center [67, 262] width 63 height 8
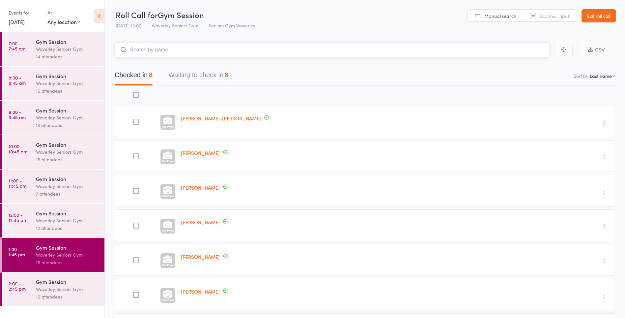
click at [219, 73] on button "Waiting to check in 8" at bounding box center [198, 76] width 60 height 17
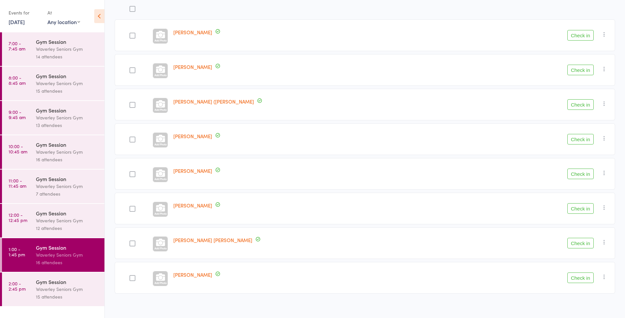
scroll to position [91, 0]
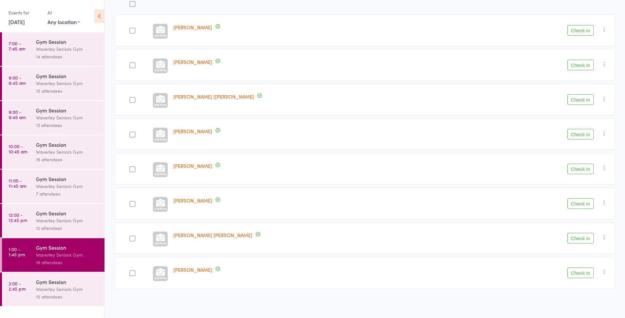
click at [583, 28] on button "Check in" at bounding box center [581, 30] width 26 height 11
click at [575, 167] on button "Check in" at bounding box center [581, 168] width 26 height 11
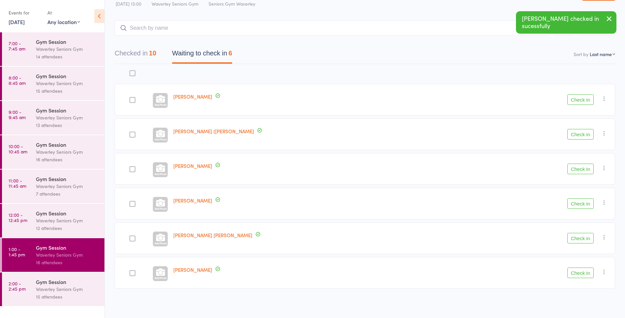
click at [581, 132] on button "Check in" at bounding box center [581, 134] width 26 height 11
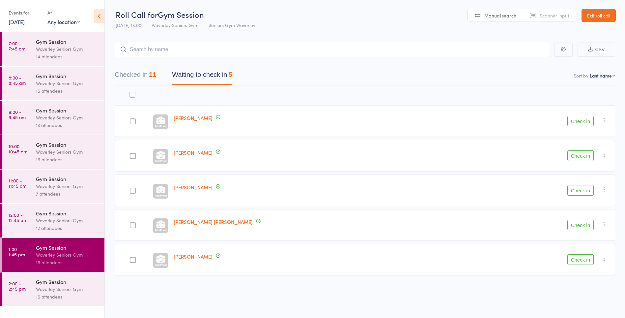
click at [33, 219] on link "12:00 - 12:45 pm Gym Session Waverley Seniors Gym 12 attendees" at bounding box center [53, 221] width 103 height 34
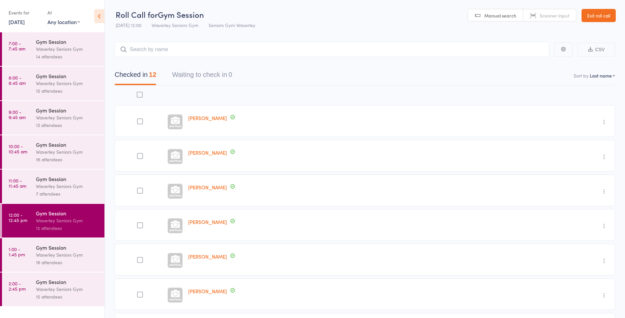
click at [69, 191] on div "7 attendees" at bounding box center [67, 194] width 63 height 8
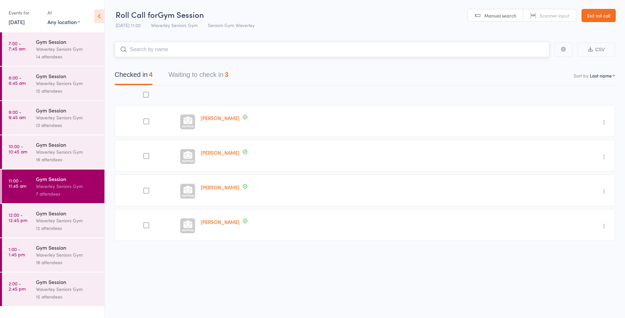
click at [211, 71] on button "Waiting to check in 3" at bounding box center [198, 76] width 60 height 17
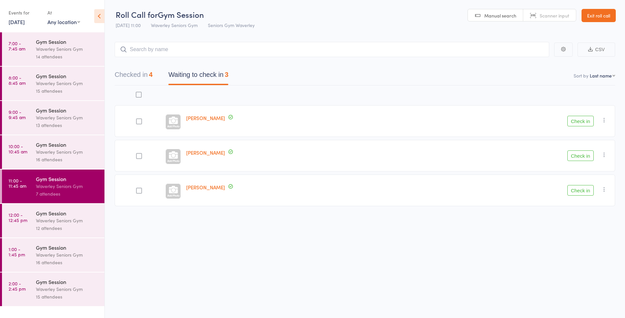
click at [589, 188] on button "Check in" at bounding box center [581, 190] width 26 height 11
click at [583, 156] on button "Check in" at bounding box center [581, 155] width 26 height 11
click at [80, 255] on div "Waverley Seniors Gym" at bounding box center [67, 255] width 63 height 8
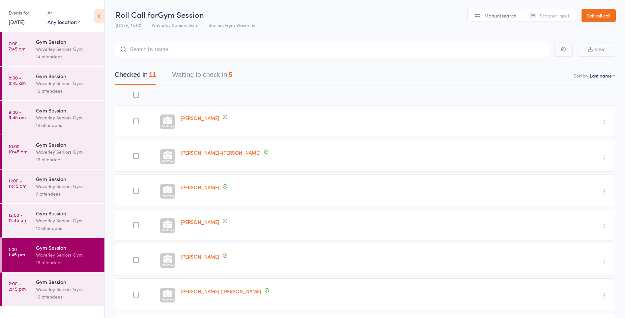
click at [229, 73] on button "Waiting to check in 5" at bounding box center [202, 76] width 60 height 17
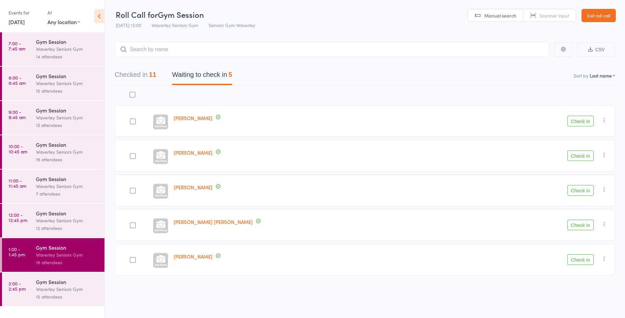
click at [582, 261] on button "Check in" at bounding box center [581, 259] width 26 height 11
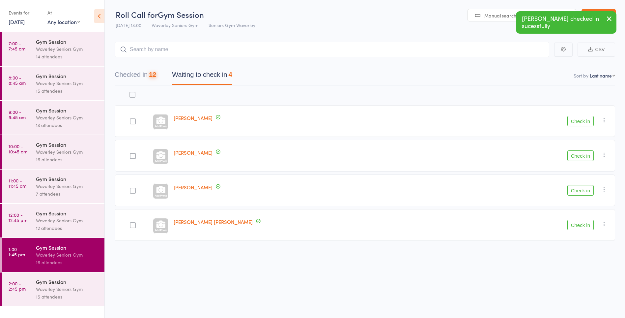
click at [582, 225] on button "Check in" at bounding box center [581, 225] width 26 height 11
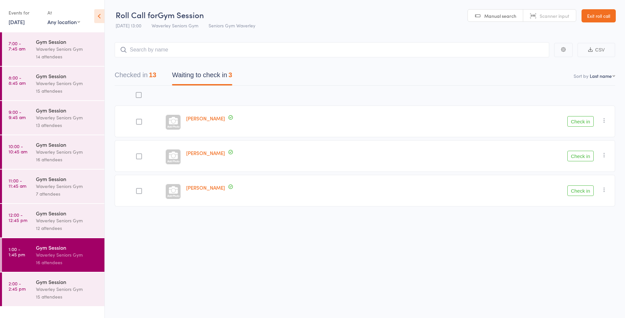
click at [18, 284] on time "2:00 - 2:45 pm" at bounding box center [17, 285] width 17 height 11
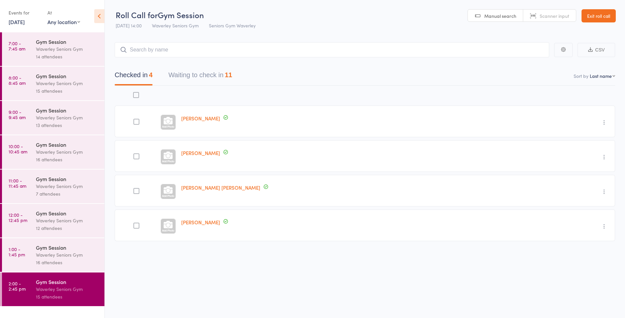
click at [51, 262] on div "16 attendees" at bounding box center [67, 262] width 63 height 8
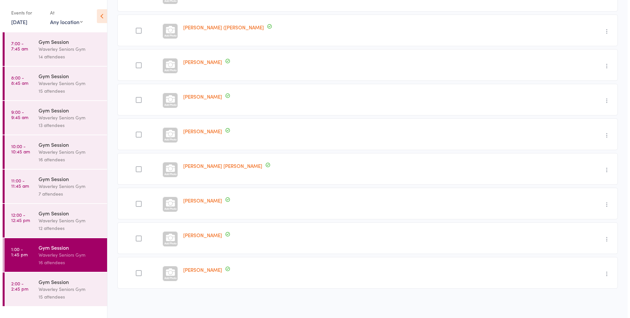
scroll to position [264, 0]
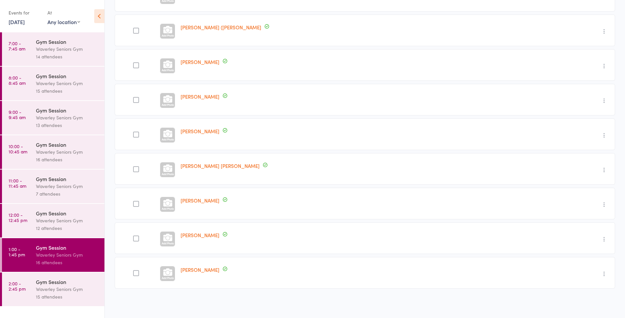
click at [605, 169] on icon "button" at bounding box center [604, 169] width 7 height 7
click at [582, 227] on li "Remove" at bounding box center [581, 226] width 54 height 9
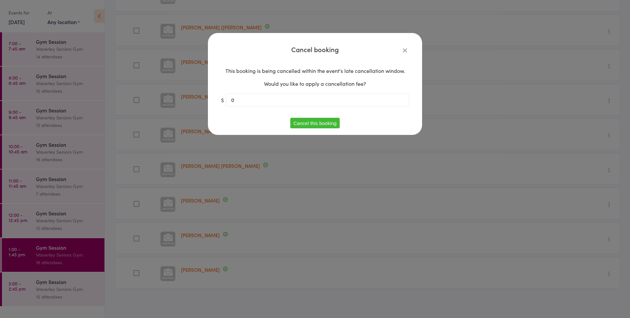
click at [325, 125] on button "Cancel this booking" at bounding box center [315, 123] width 50 height 11
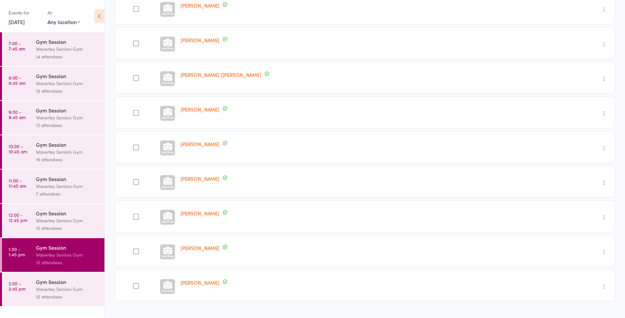
scroll to position [229, 0]
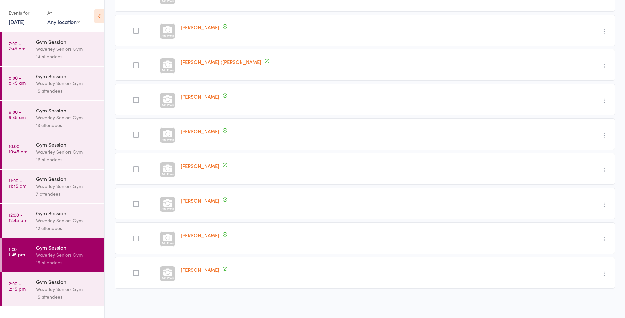
click at [47, 291] on div "Waverley Seniors Gym" at bounding box center [67, 289] width 63 height 8
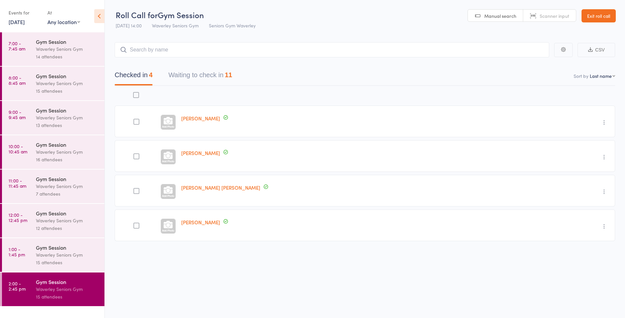
scroll to position [0, 0]
click at [603, 122] on icon "button" at bounding box center [604, 122] width 7 height 7
click at [528, 114] on div "Undo check-in Send message Add Note Add Task Add Flag Remove Mark absent" at bounding box center [570, 121] width 90 height 32
click at [602, 121] on icon "button" at bounding box center [604, 122] width 7 height 7
click at [525, 129] on div "Undo check-in Send message Add Note Add Task Add Flag Remove Mark absent" at bounding box center [570, 121] width 90 height 32
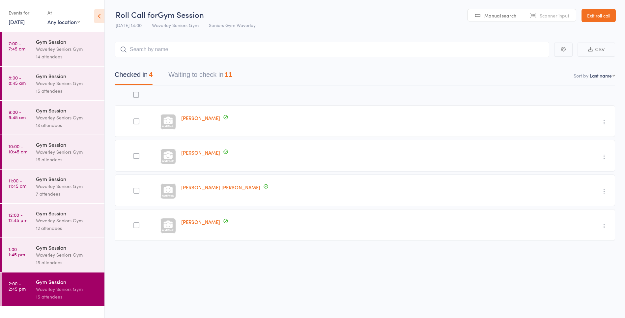
click at [139, 122] on div at bounding box center [136, 121] width 6 height 6
click at [135, 119] on input "checkbox" at bounding box center [135, 119] width 0 height 0
click at [139, 121] on div at bounding box center [136, 121] width 6 height 6
click at [135, 119] on input "checkbox" at bounding box center [135, 119] width 0 height 0
click at [45, 256] on div "Waverley Seniors Gym" at bounding box center [67, 255] width 63 height 8
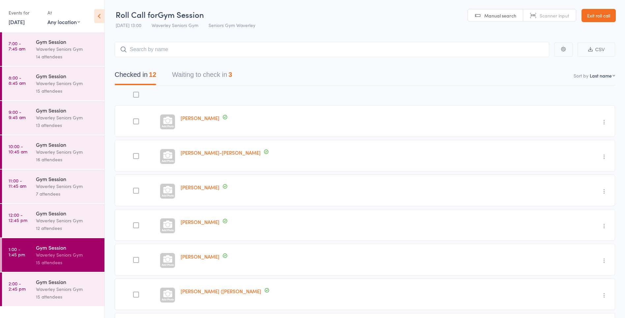
click at [68, 285] on div "Waverley Seniors Gym" at bounding box center [67, 289] width 63 height 8
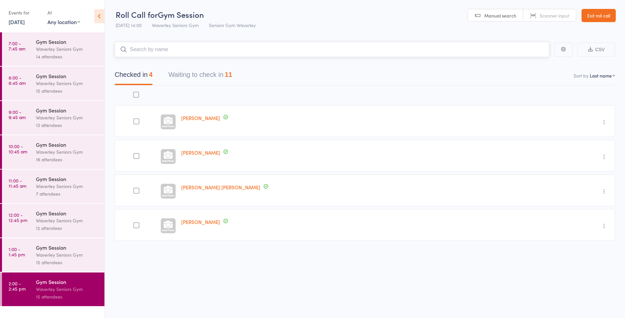
click at [223, 73] on button "Waiting to check in 11" at bounding box center [200, 76] width 64 height 17
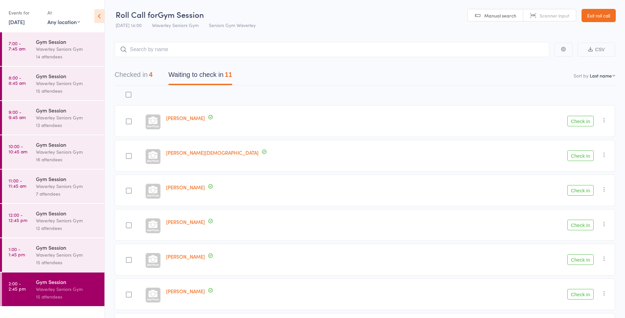
click at [579, 155] on button "Check in" at bounding box center [581, 155] width 26 height 11
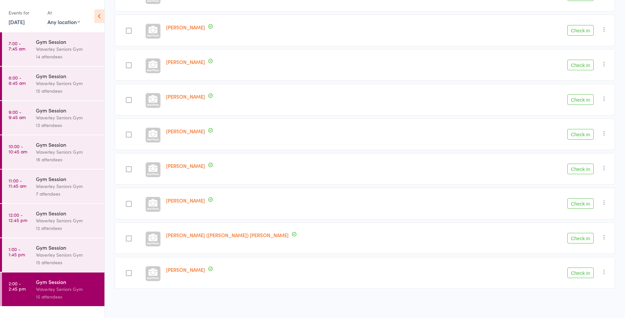
scroll to position [160, 0]
click at [588, 239] on button "Check in" at bounding box center [581, 238] width 26 height 11
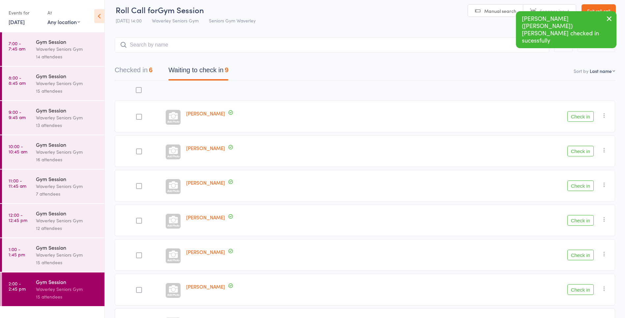
scroll to position [2, 0]
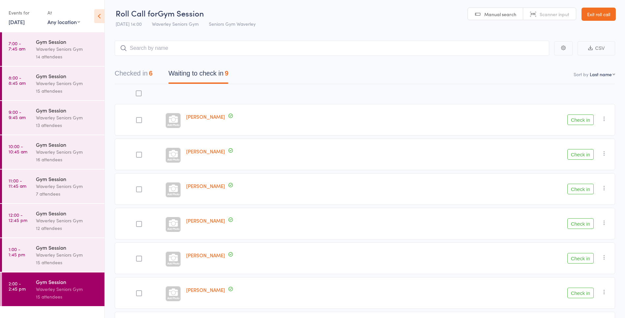
click at [139, 75] on button "Checked in 6" at bounding box center [134, 74] width 38 height 17
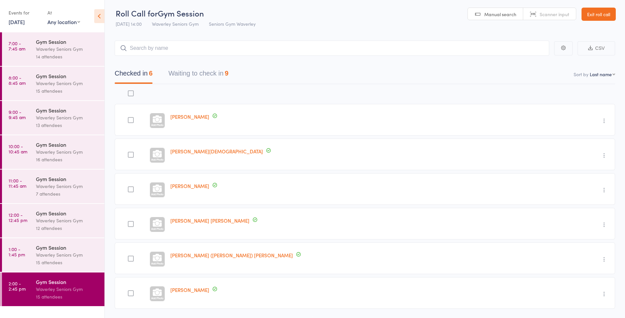
click at [221, 72] on button "Waiting to check in 9" at bounding box center [198, 74] width 60 height 17
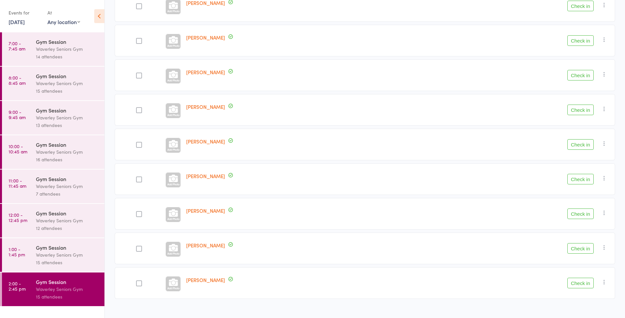
scroll to position [126, 0]
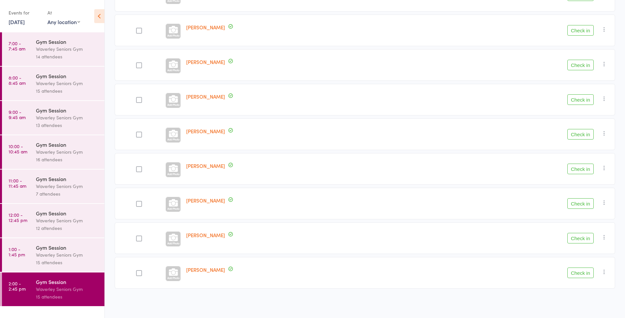
click at [587, 272] on button "Check in" at bounding box center [581, 272] width 26 height 11
click at [19, 261] on link "1:00 - 1:45 pm Gym Session Waverley Seniors Gym 15 attendees" at bounding box center [53, 255] width 103 height 34
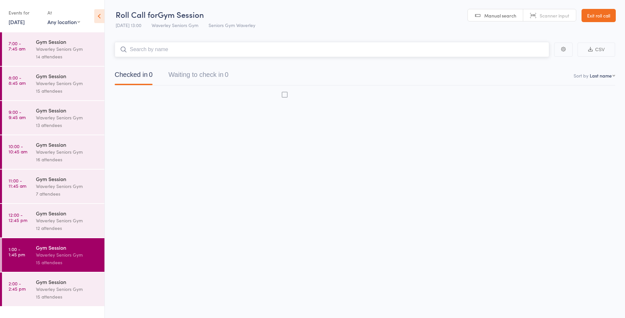
scroll to position [0, 0]
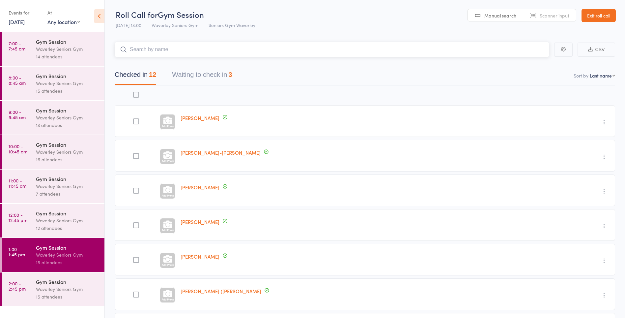
click at [216, 76] on button "Waiting to check in 3" at bounding box center [202, 76] width 60 height 17
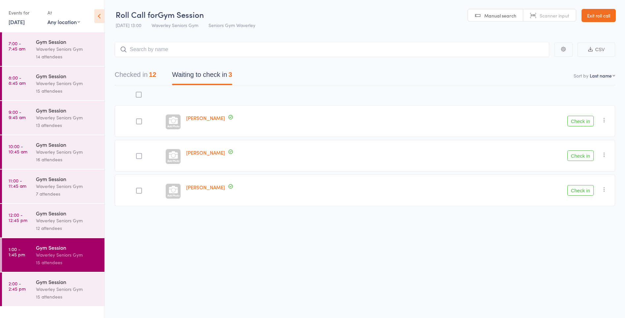
click at [582, 122] on button "Check in" at bounding box center [581, 121] width 26 height 11
click at [580, 155] on button "Check in" at bounding box center [581, 155] width 26 height 11
click at [585, 122] on button "Check in" at bounding box center [581, 121] width 26 height 11
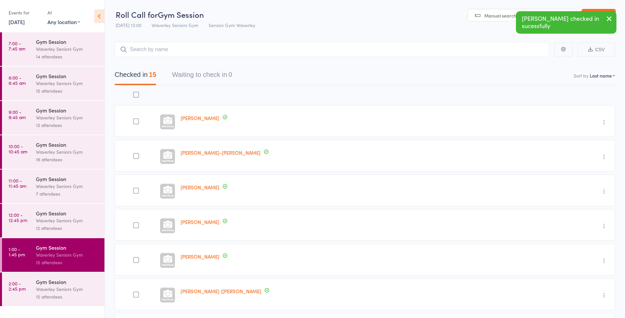
click at [43, 220] on div "Waverley Seniors Gym" at bounding box center [67, 221] width 63 height 8
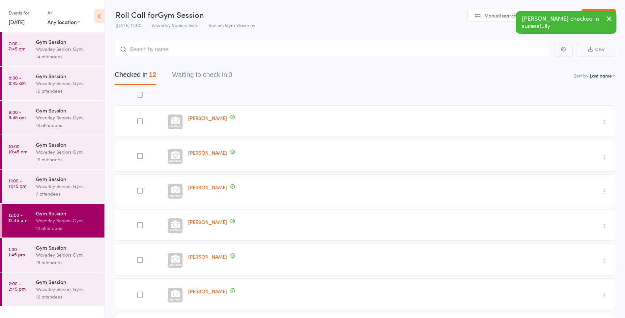
click at [59, 179] on div "Gym Session" at bounding box center [67, 178] width 63 height 7
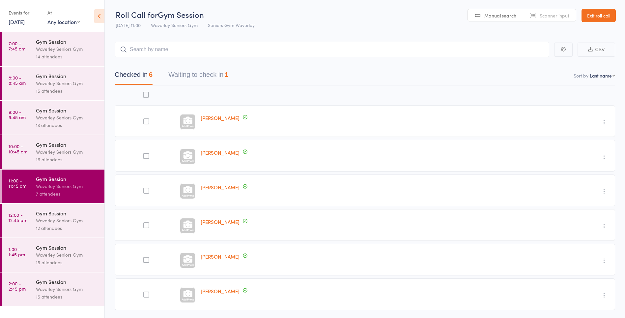
click at [215, 77] on button "Waiting to check in 1" at bounding box center [198, 76] width 60 height 17
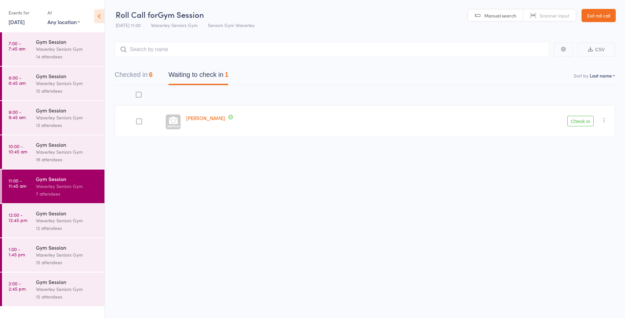
click at [583, 121] on button "Check in" at bounding box center [581, 121] width 26 height 11
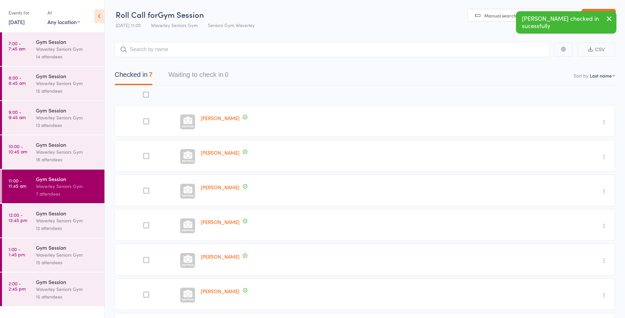
click at [23, 292] on link "2:00 - 2:45 pm Gym Session Waverley Seniors Gym 15 attendees" at bounding box center [53, 289] width 103 height 34
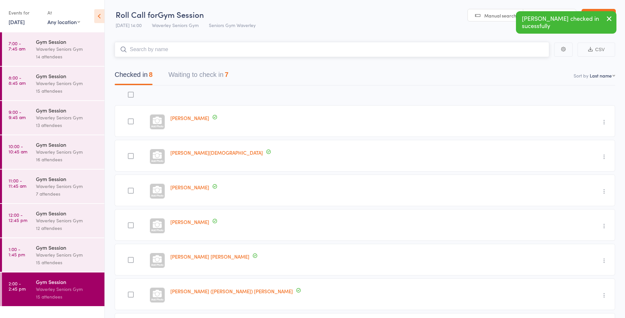
click at [226, 71] on button "Waiting to check in 7" at bounding box center [198, 76] width 60 height 17
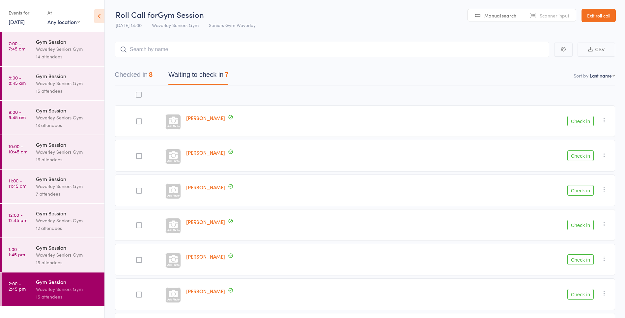
click at [589, 297] on button "Check in" at bounding box center [581, 294] width 26 height 11
click at [76, 48] on div "Waverley Seniors Gym" at bounding box center [67, 49] width 63 height 8
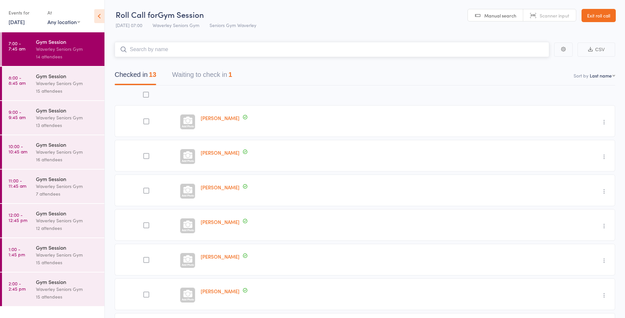
click at [218, 72] on button "Waiting to check in 1" at bounding box center [202, 76] width 60 height 17
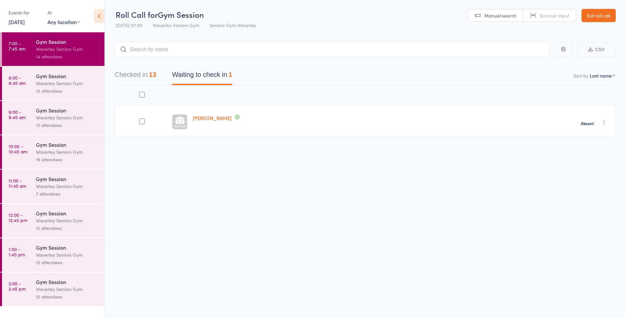
click at [73, 77] on div "Gym Session" at bounding box center [67, 75] width 63 height 7
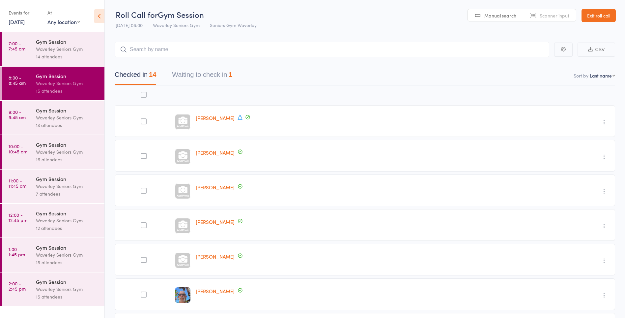
click at [230, 74] on button "Waiting to check in 1" at bounding box center [202, 76] width 60 height 17
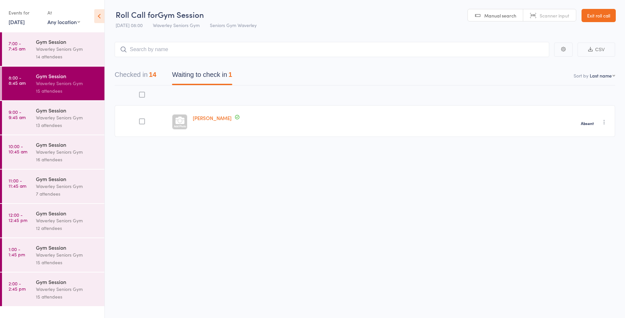
click at [89, 117] on div "Waverley Seniors Gym" at bounding box center [67, 118] width 63 height 8
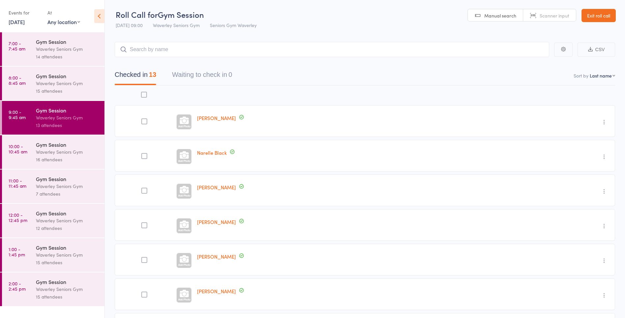
click at [228, 73] on button "Waiting to check in 0" at bounding box center [202, 76] width 60 height 17
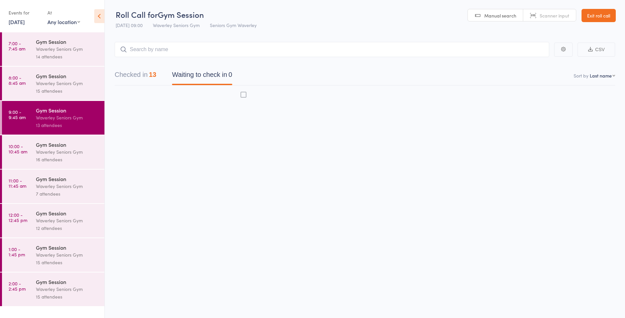
click at [83, 149] on div "Waverley Seniors Gym" at bounding box center [67, 152] width 63 height 8
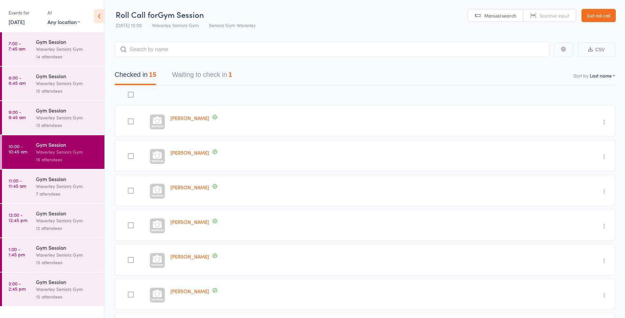
click at [56, 189] on div "Waverley Seniors Gym" at bounding box center [67, 186] width 63 height 8
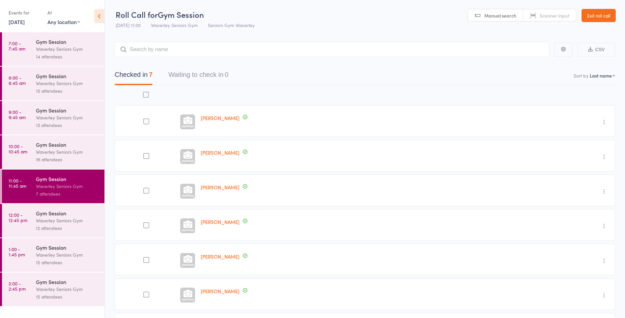
click at [88, 219] on div "Waverley Seniors Gym" at bounding box center [67, 221] width 63 height 8
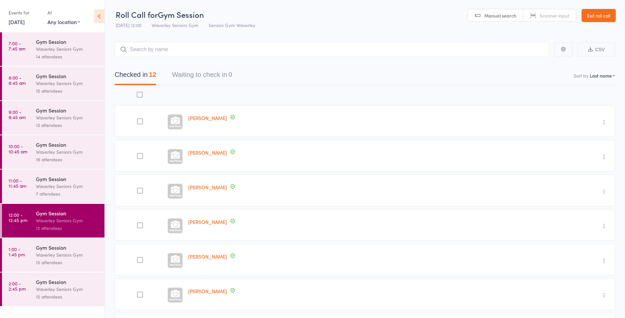
click at [35, 246] on link "1:00 - 1:45 pm Gym Session Waverley Seniors Gym 15 attendees" at bounding box center [53, 255] width 103 height 34
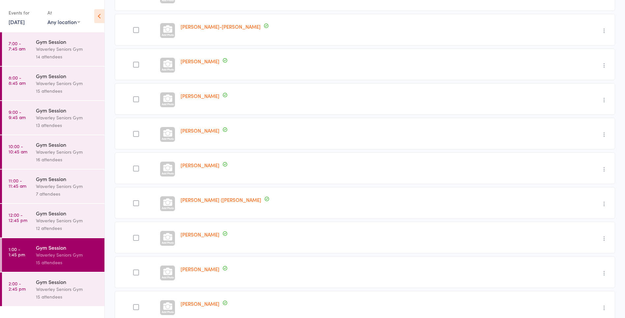
scroll to position [127, 0]
click at [30, 289] on link "2:00 - 2:45 pm Gym Session Waverley Seniors Gym 15 attendees" at bounding box center [53, 289] width 103 height 34
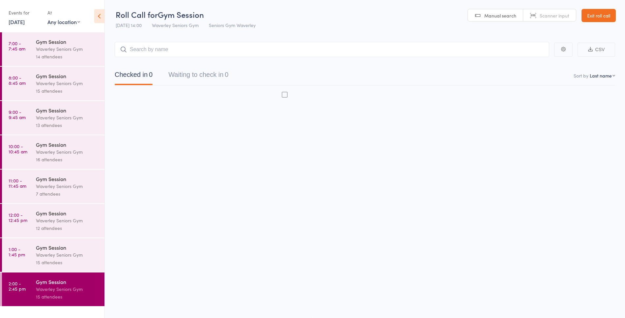
scroll to position [0, 0]
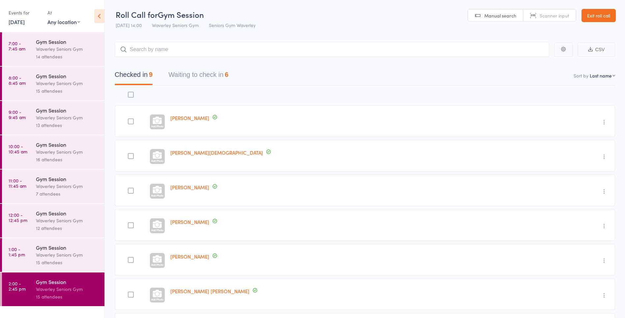
click at [76, 255] on div "Waverley Seniors Gym" at bounding box center [67, 255] width 63 height 8
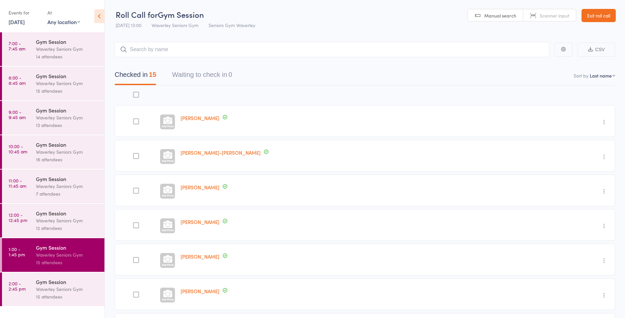
click at [66, 286] on div "Waverley Seniors Gym" at bounding box center [67, 289] width 63 height 8
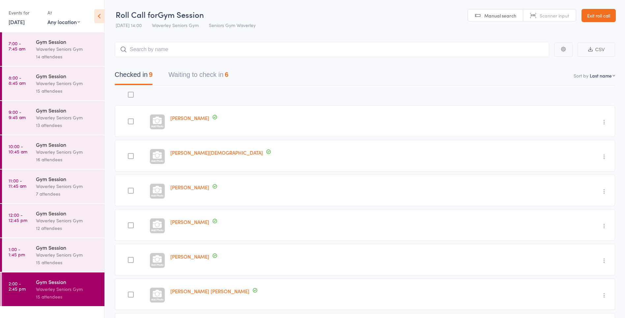
click at [220, 75] on button "Waiting to check in 6" at bounding box center [198, 76] width 60 height 17
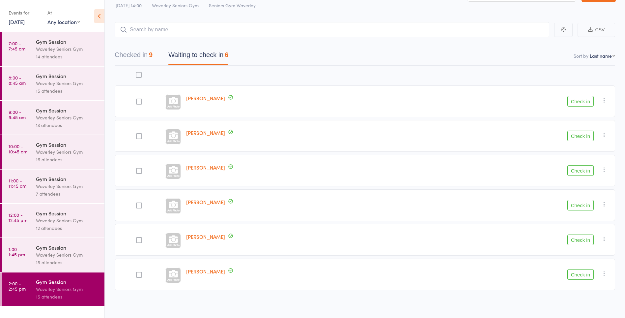
scroll to position [22, 0]
click at [583, 273] on button "Check in" at bounding box center [581, 272] width 26 height 11
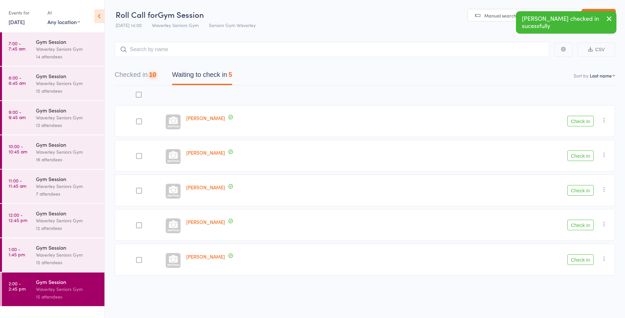
scroll to position [0, 0]
click at [585, 224] on button "Check in" at bounding box center [581, 225] width 26 height 11
click at [607, 155] on icon "button" at bounding box center [604, 154] width 7 height 7
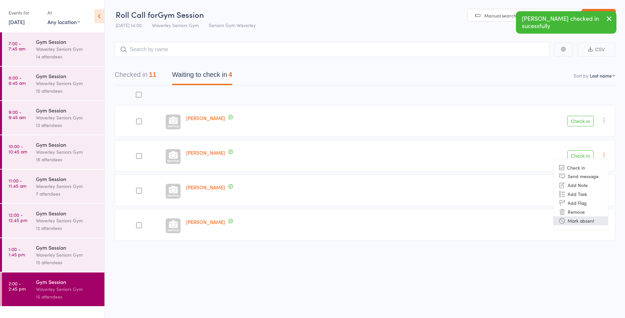
click at [593, 223] on li "Mark absent" at bounding box center [581, 220] width 54 height 9
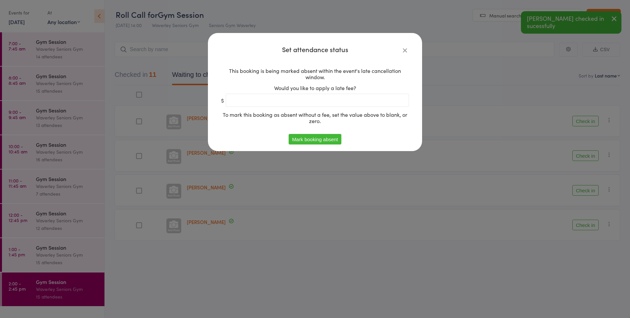
click at [336, 135] on button "Mark booking absent" at bounding box center [315, 139] width 52 height 11
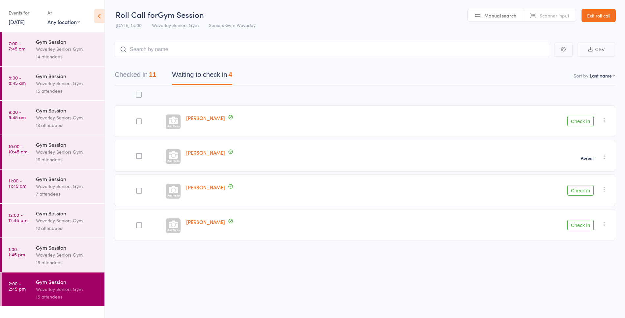
click at [603, 224] on icon "button" at bounding box center [604, 223] width 7 height 7
click at [587, 290] on li "Mark absent" at bounding box center [581, 289] width 54 height 9
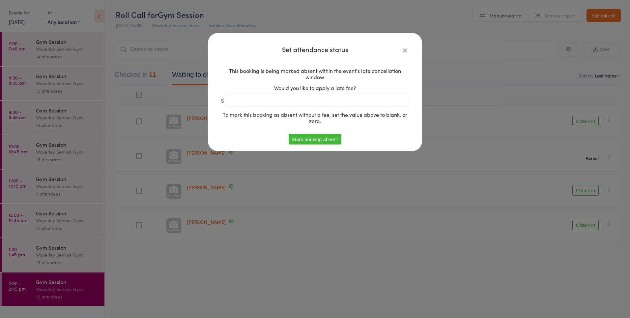
click at [323, 140] on button "Mark booking absent" at bounding box center [315, 139] width 52 height 11
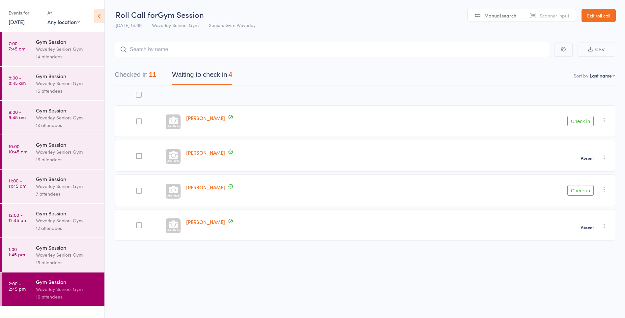
click at [607, 155] on icon "button" at bounding box center [604, 156] width 7 height 7
click at [545, 257] on div "Vivien Altman Check in Check in Send message Add Note Add Task Add Flag Remove …" at bounding box center [365, 177] width 501 height 185
click at [606, 119] on icon "button" at bounding box center [604, 120] width 7 height 7
click at [503, 182] on div "Check in Check in Send message Add Note Add Task Add Flag Remove Mark absent" at bounding box center [509, 190] width 211 height 32
click at [587, 189] on button "Check in" at bounding box center [581, 190] width 26 height 11
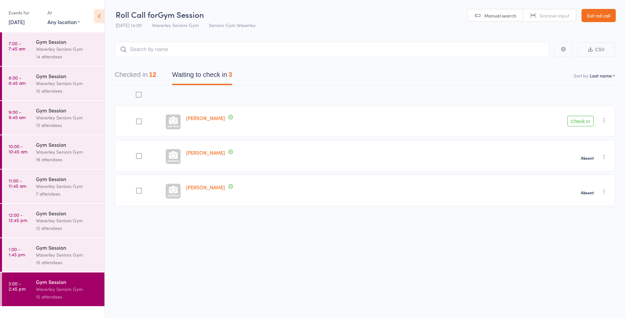
click at [603, 121] on icon "button" at bounding box center [604, 120] width 7 height 7
click at [591, 187] on li "Mark absent" at bounding box center [581, 186] width 54 height 9
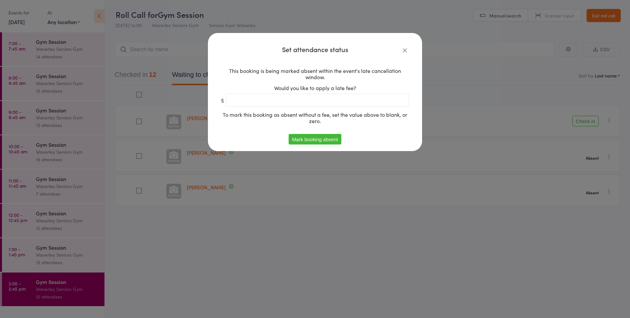
click at [323, 142] on button "Mark booking absent" at bounding box center [315, 139] width 52 height 11
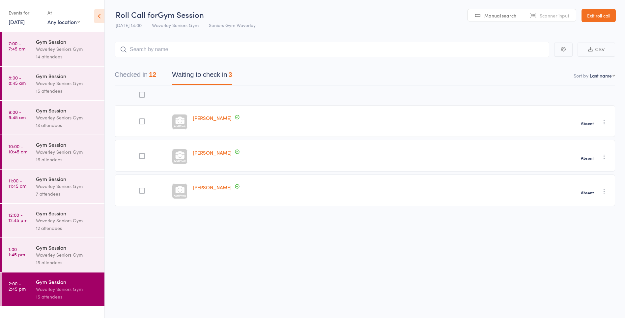
click at [68, 257] on div "Waverley Seniors Gym" at bounding box center [67, 255] width 63 height 8
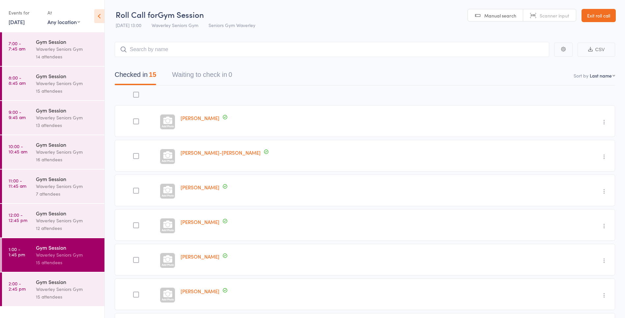
click at [71, 218] on div "Waverley Seniors Gym" at bounding box center [67, 221] width 63 height 8
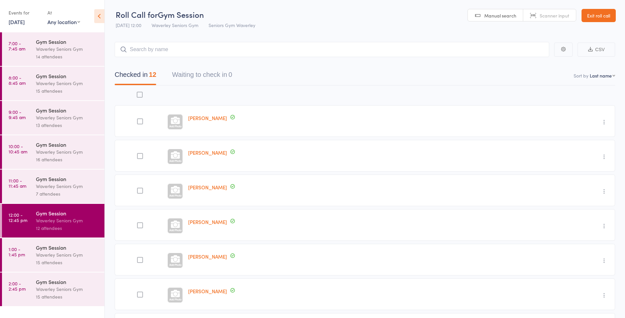
click at [70, 181] on div "Gym Session" at bounding box center [67, 178] width 63 height 7
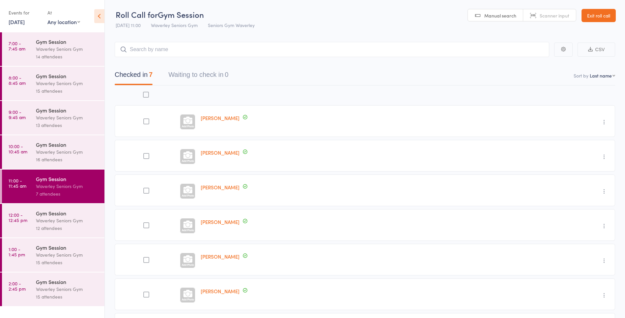
click at [66, 150] on div "Waverley Seniors Gym" at bounding box center [67, 152] width 63 height 8
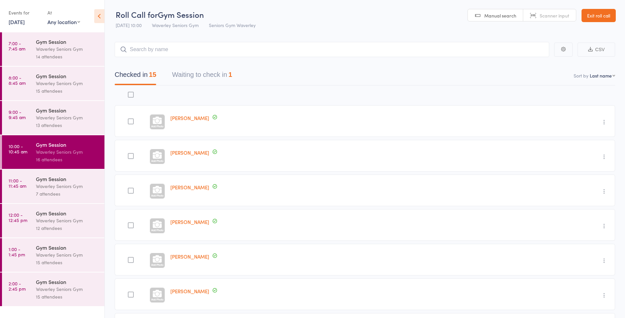
click at [203, 76] on button "Waiting to check in 1" at bounding box center [202, 76] width 60 height 17
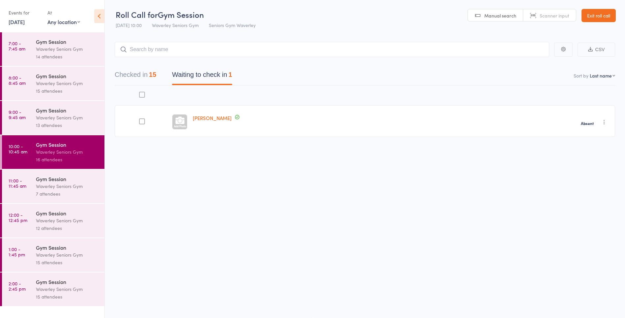
click at [58, 118] on div "Waverley Seniors Gym" at bounding box center [67, 118] width 63 height 8
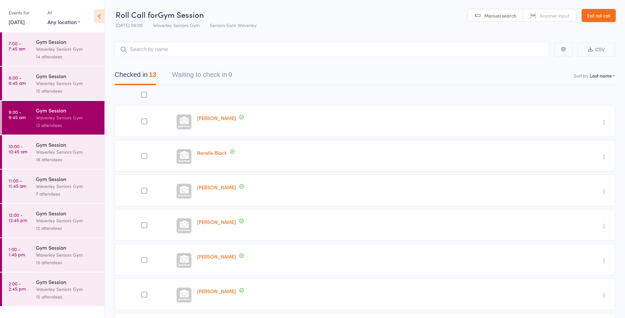
click at [62, 83] on div "Waverley Seniors Gym" at bounding box center [67, 83] width 63 height 8
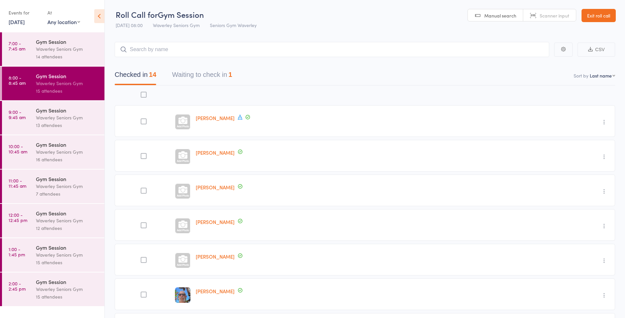
click at [212, 76] on button "Waiting to check in 1" at bounding box center [202, 76] width 60 height 17
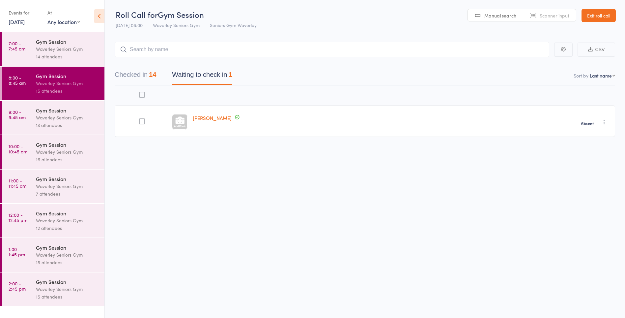
click at [57, 56] on div "14 attendees" at bounding box center [67, 57] width 63 height 8
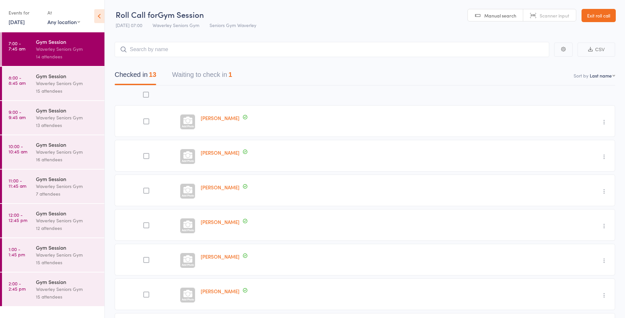
click at [213, 76] on button "Waiting to check in 1" at bounding box center [202, 76] width 60 height 17
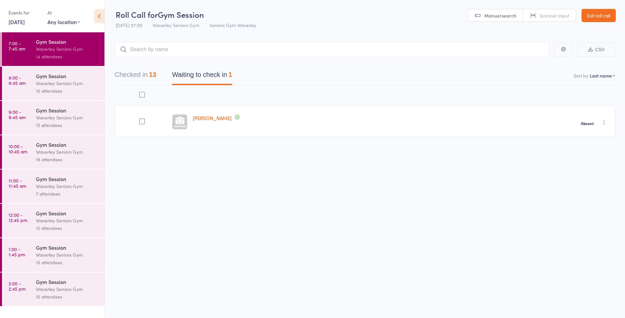
click at [20, 20] on link "[DATE]" at bounding box center [17, 21] width 16 height 7
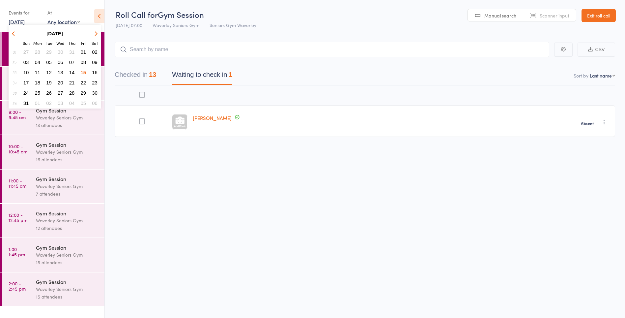
click at [39, 83] on span "18" at bounding box center [38, 83] width 6 height 6
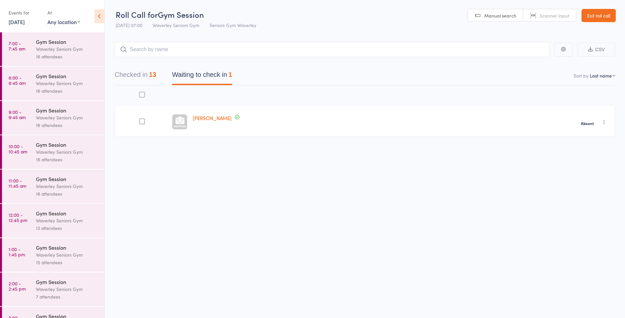
click at [33, 48] on link "7:00 - 7:45 am Gym Session Waverley Seniors Gym 16 attendees" at bounding box center [53, 49] width 103 height 34
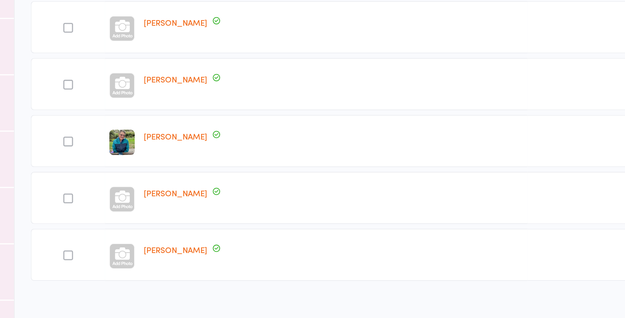
scroll to position [368, 0]
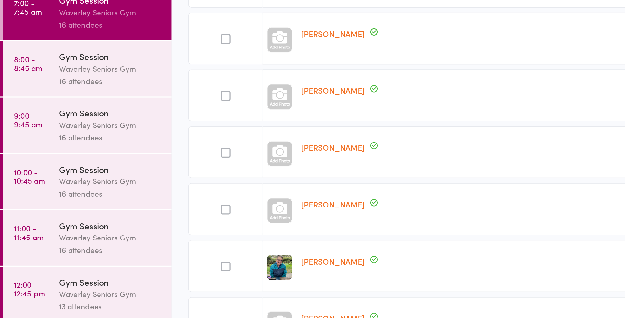
click at [60, 86] on div "Waverley Seniors Gym" at bounding box center [67, 83] width 63 height 8
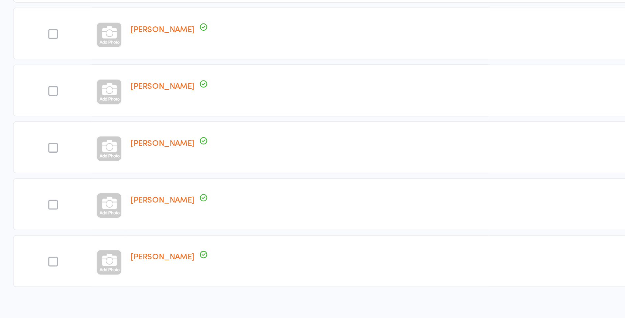
scroll to position [368, 0]
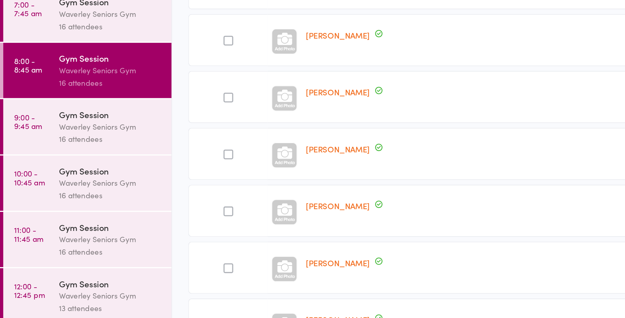
click at [75, 120] on div "Waverley Seniors Gym" at bounding box center [67, 118] width 63 height 8
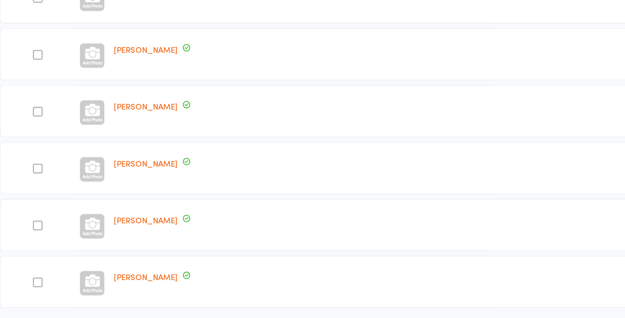
scroll to position [368, 0]
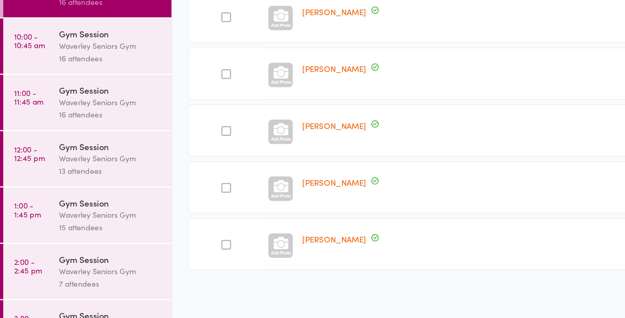
click at [74, 159] on div "16 attendees" at bounding box center [67, 160] width 63 height 8
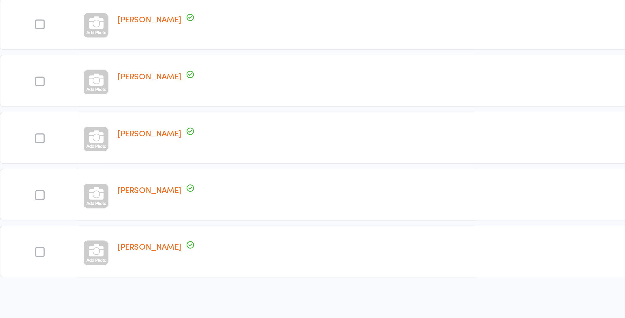
scroll to position [368, 0]
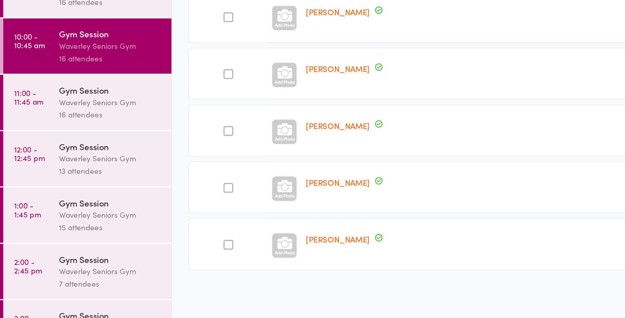
click at [64, 188] on div "Waverley Seniors Gym" at bounding box center [67, 186] width 63 height 8
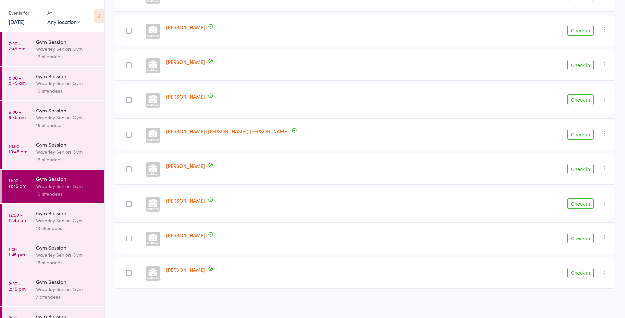
scroll to position [366, 0]
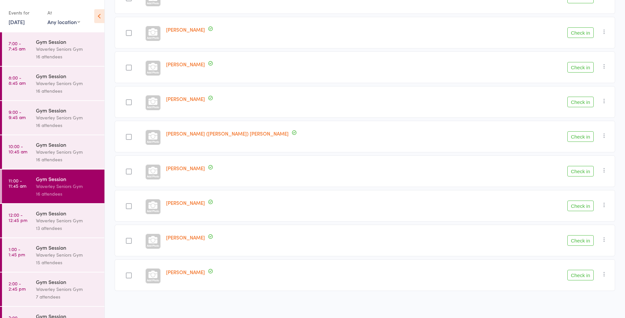
click at [53, 49] on div "Waverley Seniors Gym" at bounding box center [67, 49] width 63 height 8
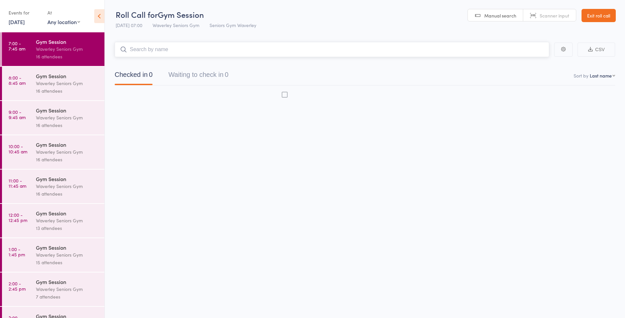
scroll to position [0, 0]
